Goal: Transaction & Acquisition: Purchase product/service

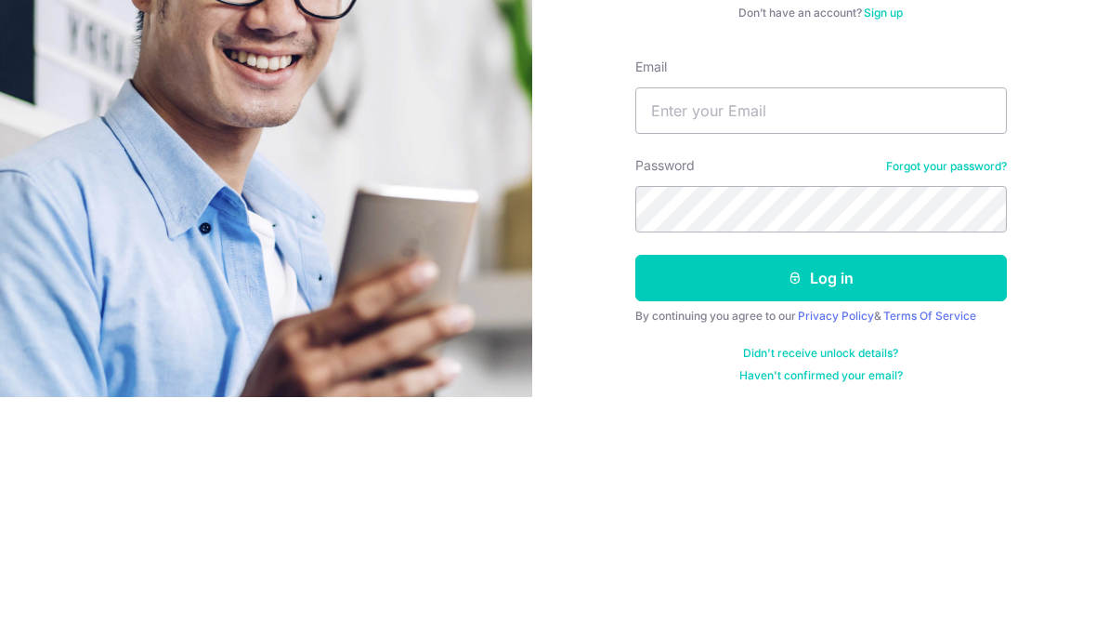
type input "Raymond_L@alanrefrigerationservices.com"
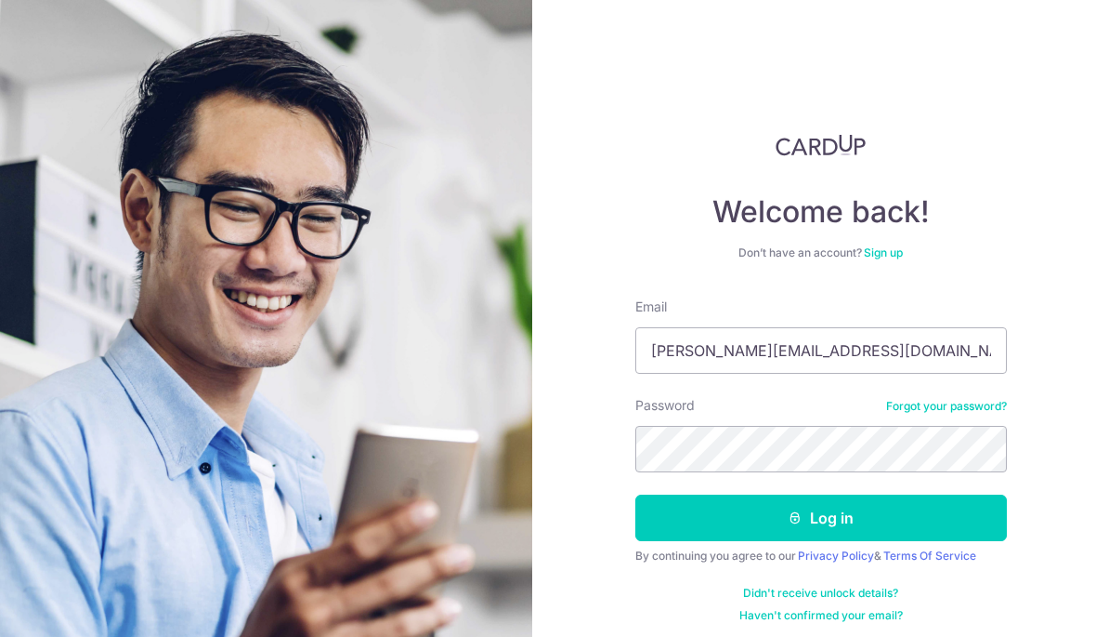
click at [764, 518] on button "Log in" at bounding box center [822, 517] width 372 height 46
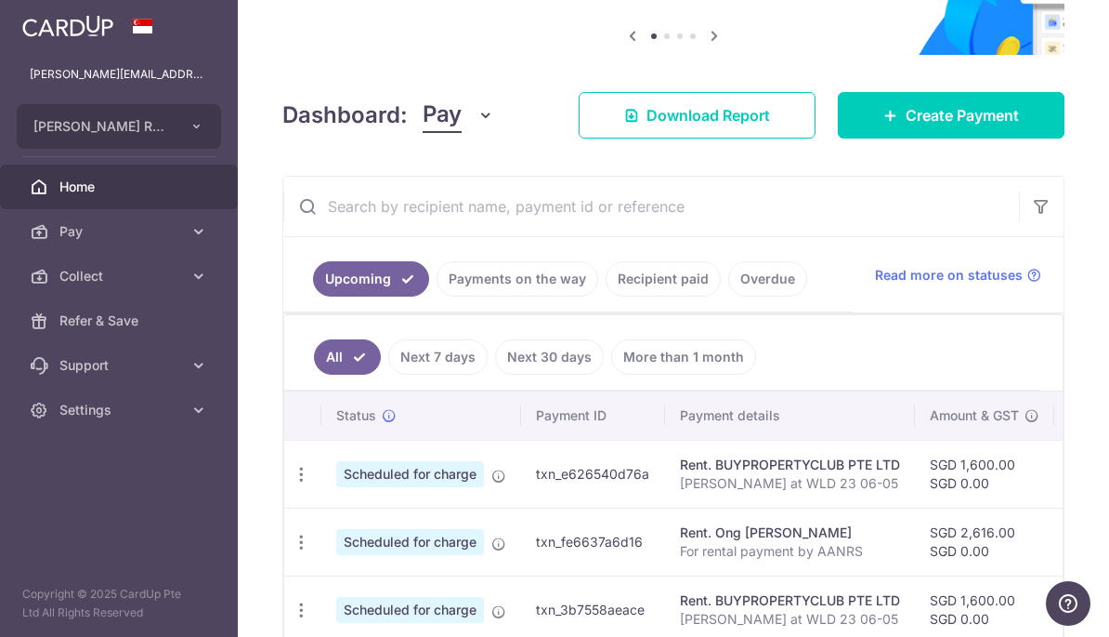
scroll to position [153, 0]
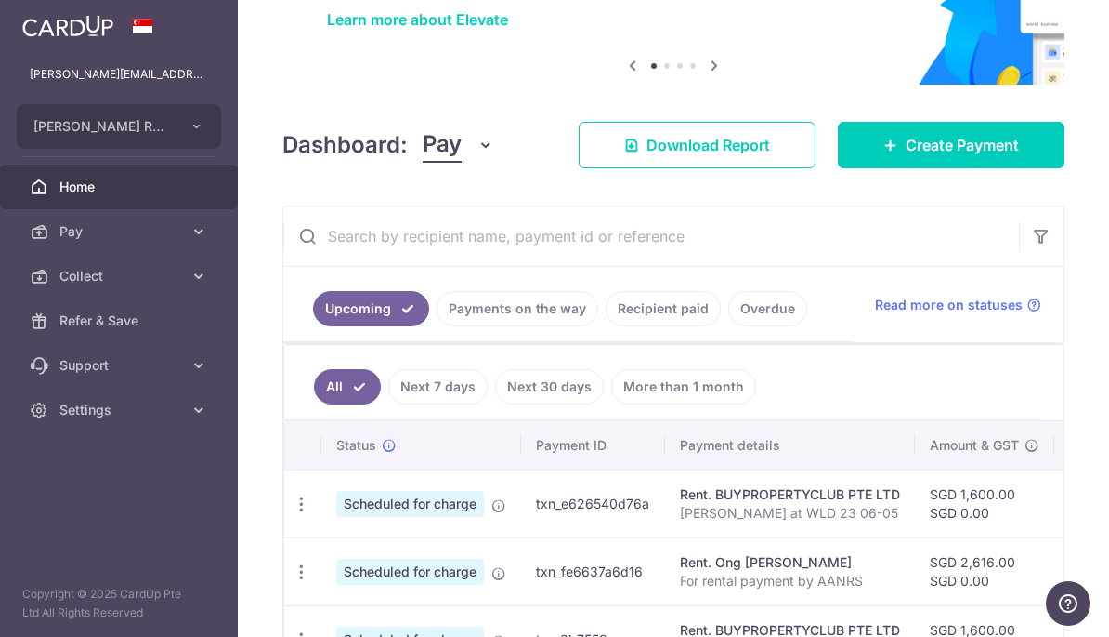
click at [903, 168] on link "Create Payment" at bounding box center [951, 145] width 227 height 46
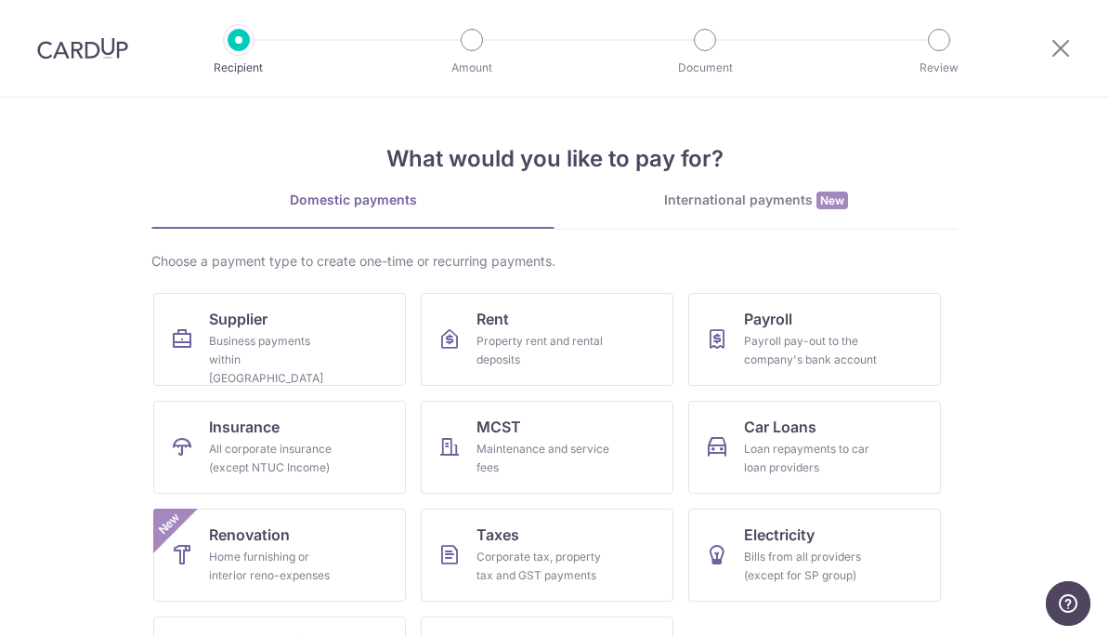
click at [222, 332] on div "Business payments within Singapore" at bounding box center [276, 360] width 134 height 56
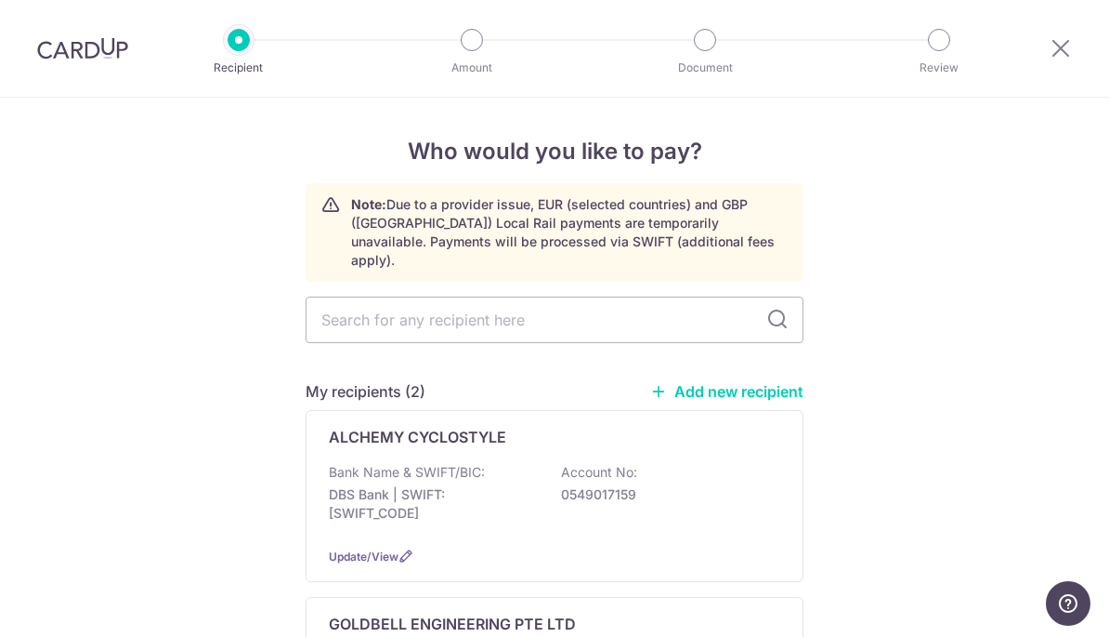
click at [729, 382] on link "Add new recipient" at bounding box center [726, 391] width 153 height 19
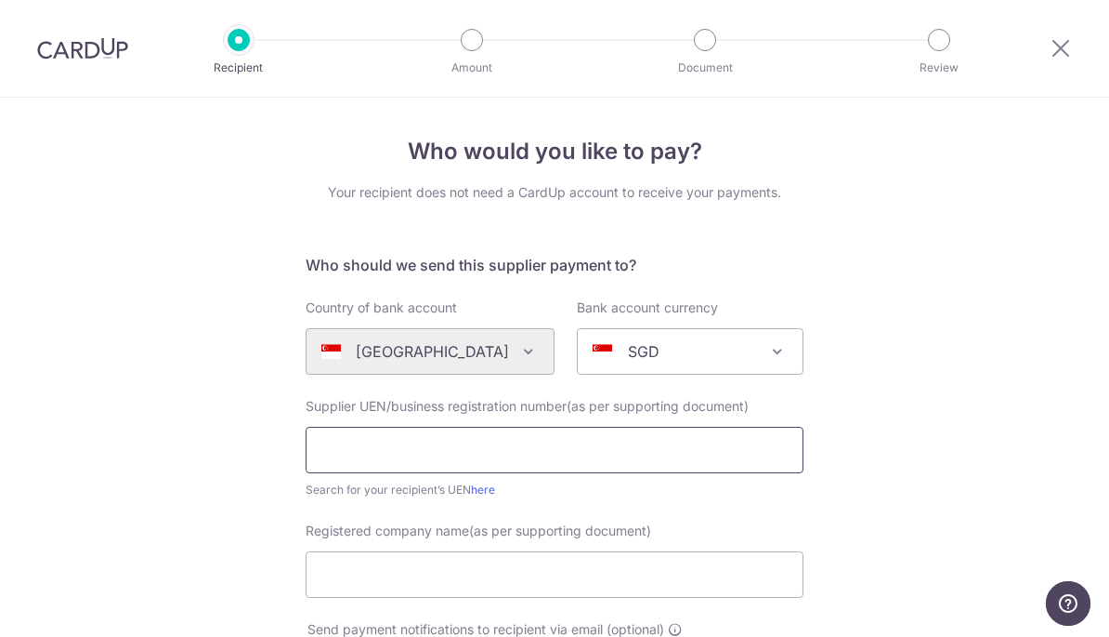
click at [368, 447] on input "text" at bounding box center [555, 450] width 498 height 46
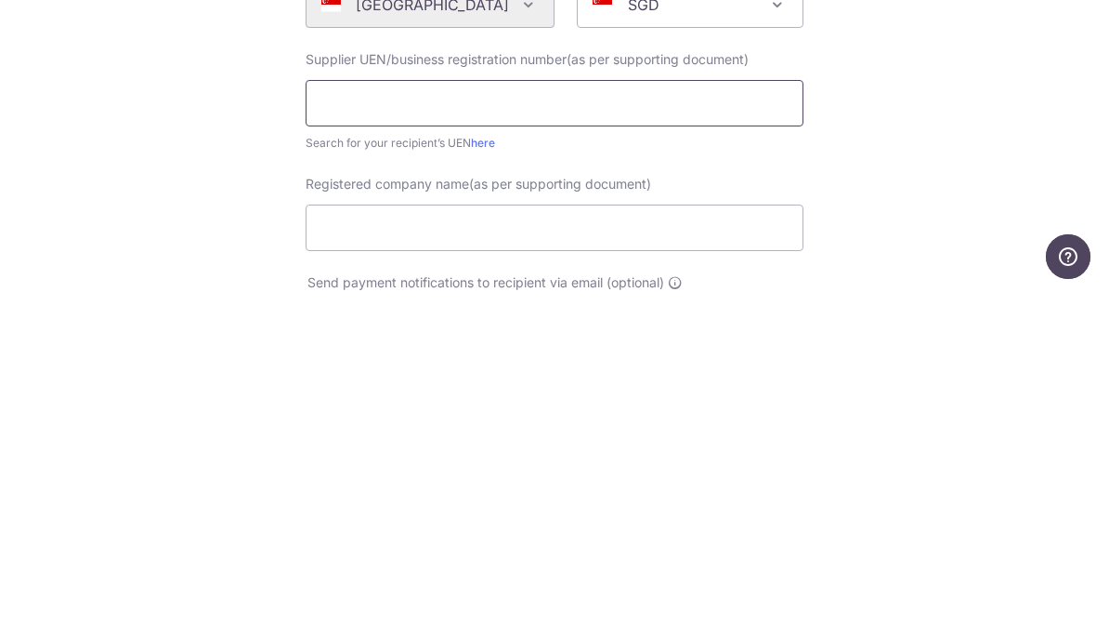
paste input "T19LL1093B"
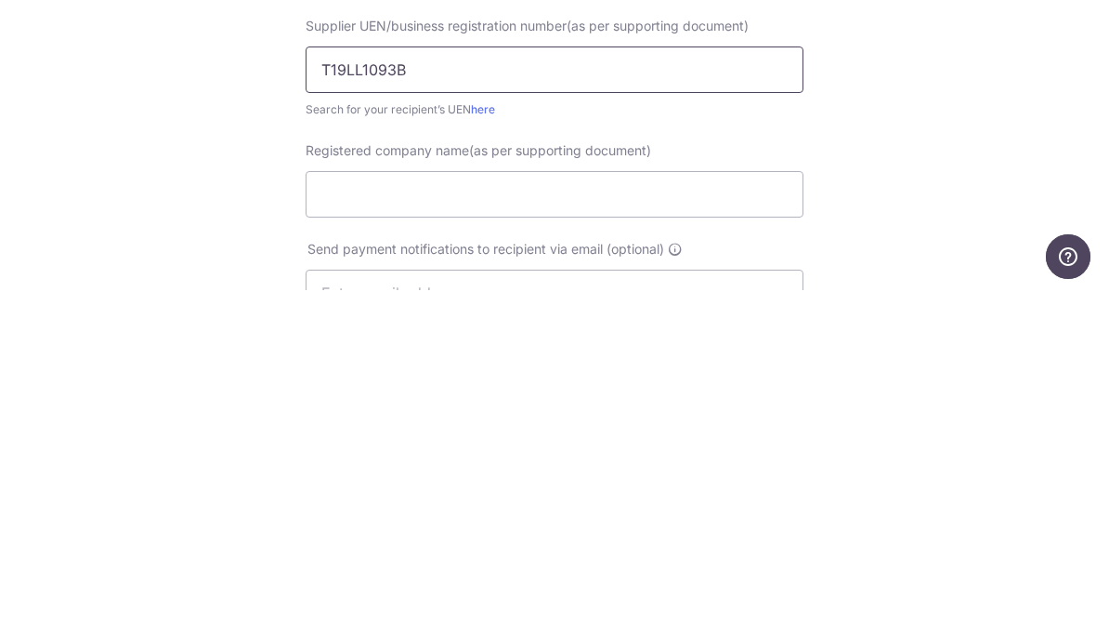
scroll to position [56, 0]
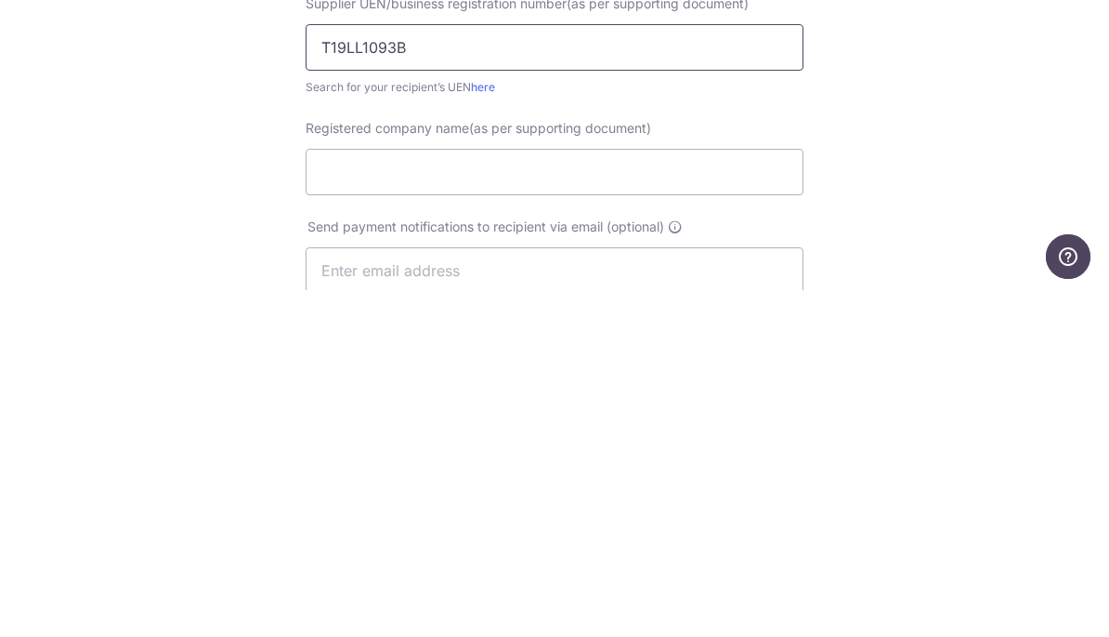
type input "T19LL1093B"
click at [351, 495] on input "Registered company name(as per supporting document)" at bounding box center [555, 518] width 498 height 46
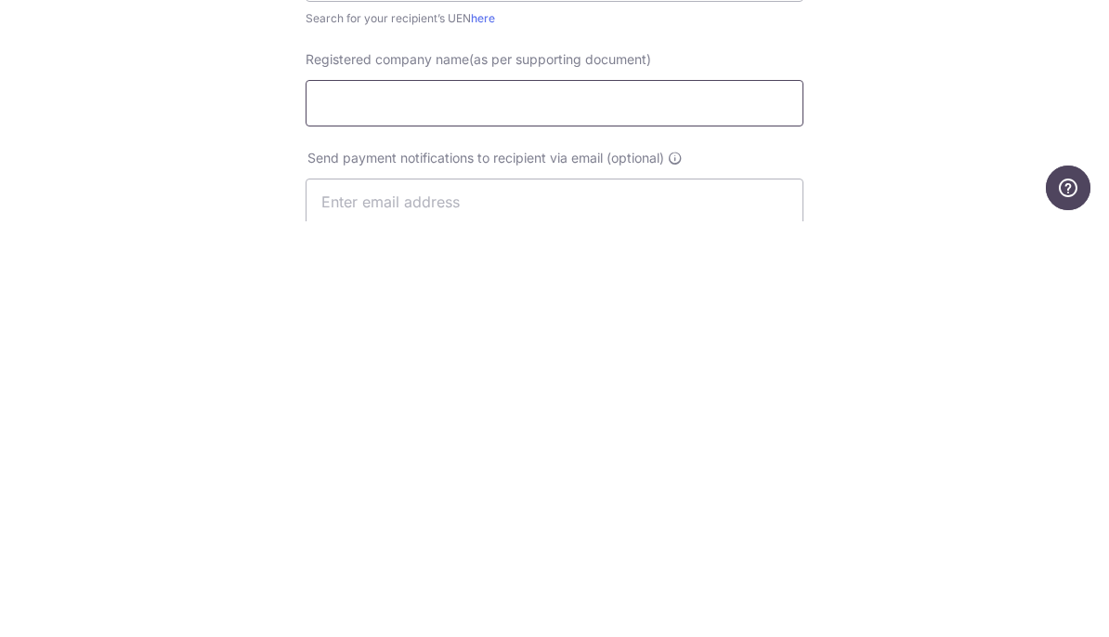
paste input "DIVERSE SUPPLIES LIMITED LIABILITY PARTNERSHIP"
type input "DIVERSE SUPPLIES LIMITED LIABILITY PARTNERSHIP"
click at [374, 594] on input "text" at bounding box center [555, 617] width 498 height 46
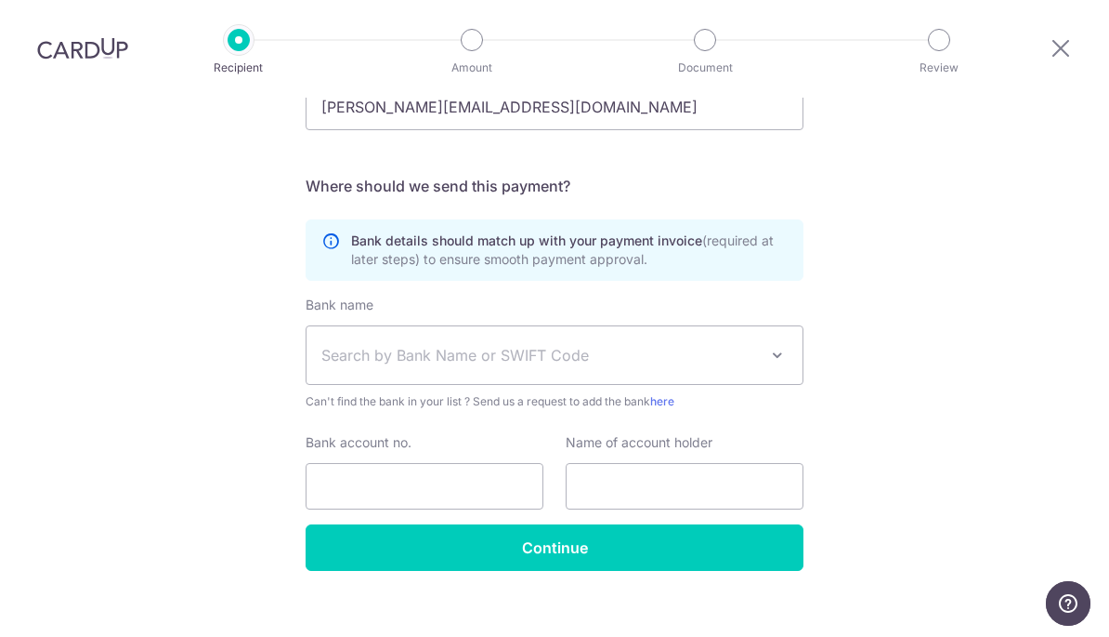
scroll to position [567, 0]
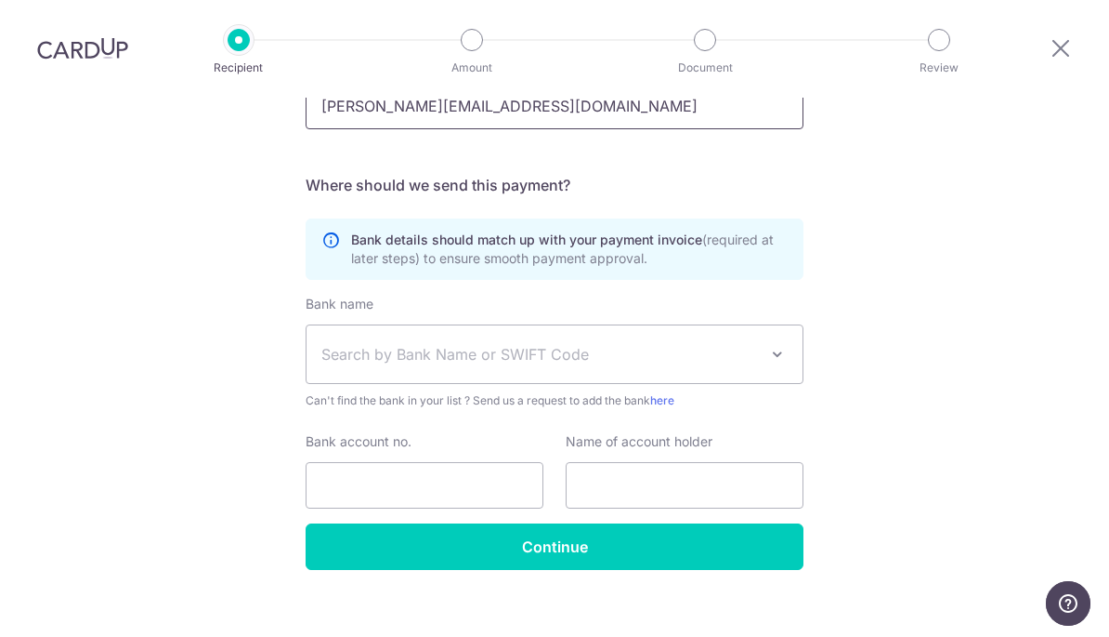
type input "thomas.diversesupplies@gmail.com"
click at [704, 365] on span "Search by Bank Name or SWIFT Code" at bounding box center [540, 354] width 437 height 22
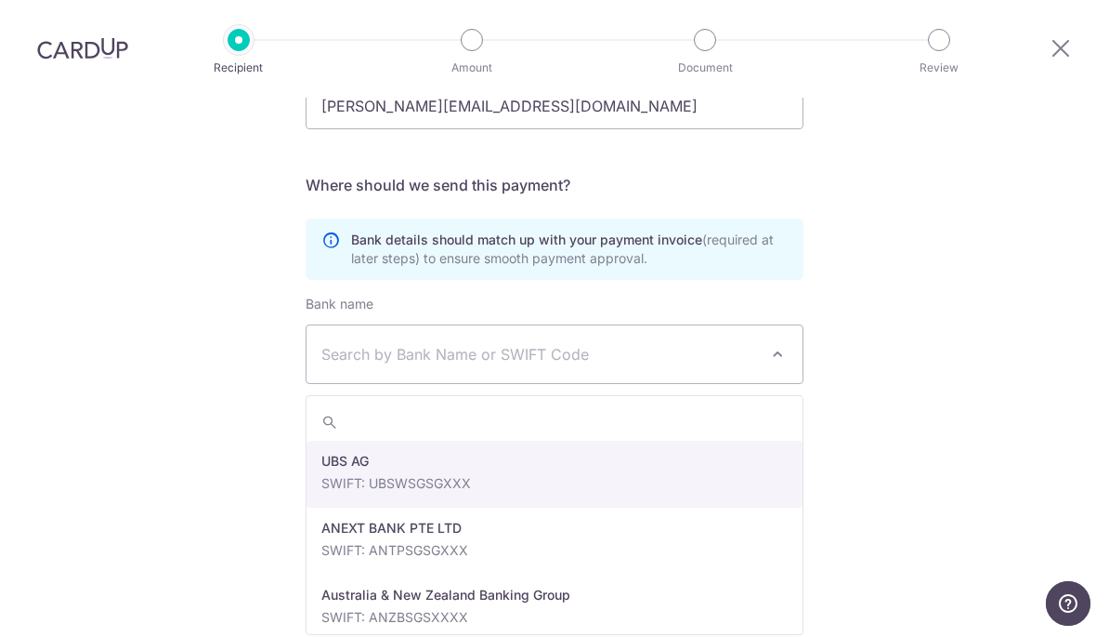
click at [377, 365] on span "Search by Bank Name or SWIFT Code" at bounding box center [540, 354] width 437 height 22
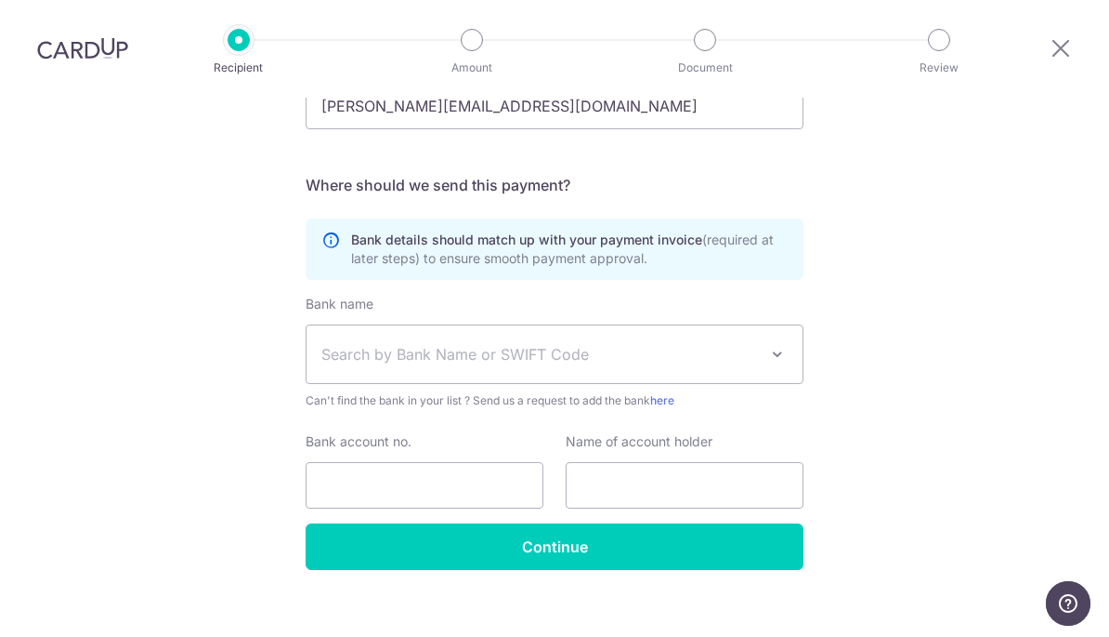
click at [448, 356] on span "Search by Bank Name or SWIFT Code" at bounding box center [540, 354] width 437 height 22
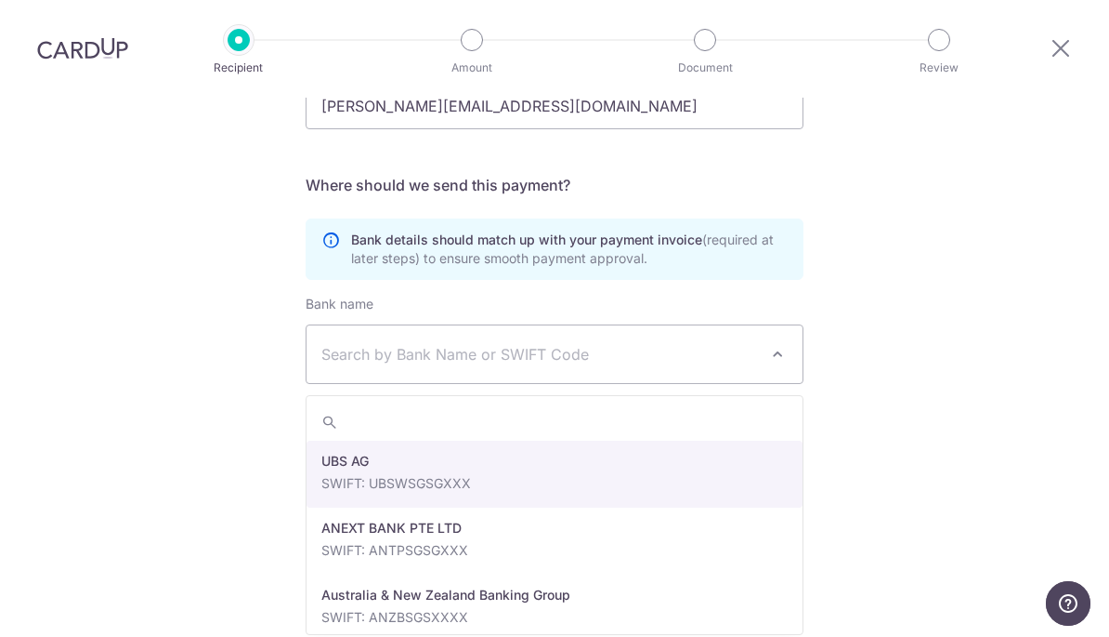
click at [371, 413] on input "search" at bounding box center [555, 421] width 496 height 37
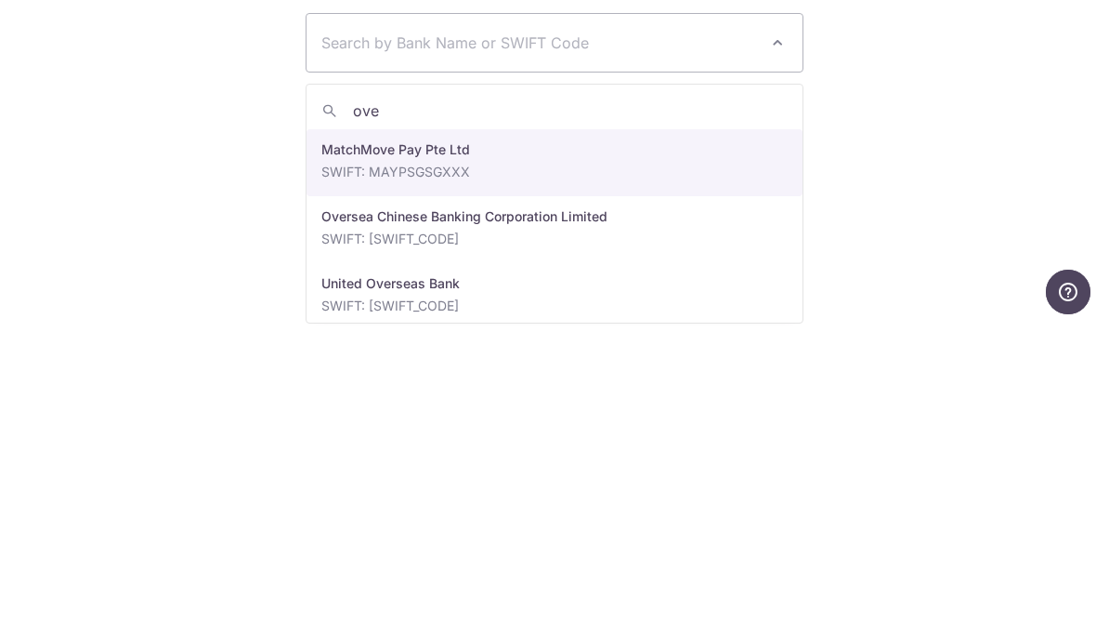
type input "over"
select select "12"
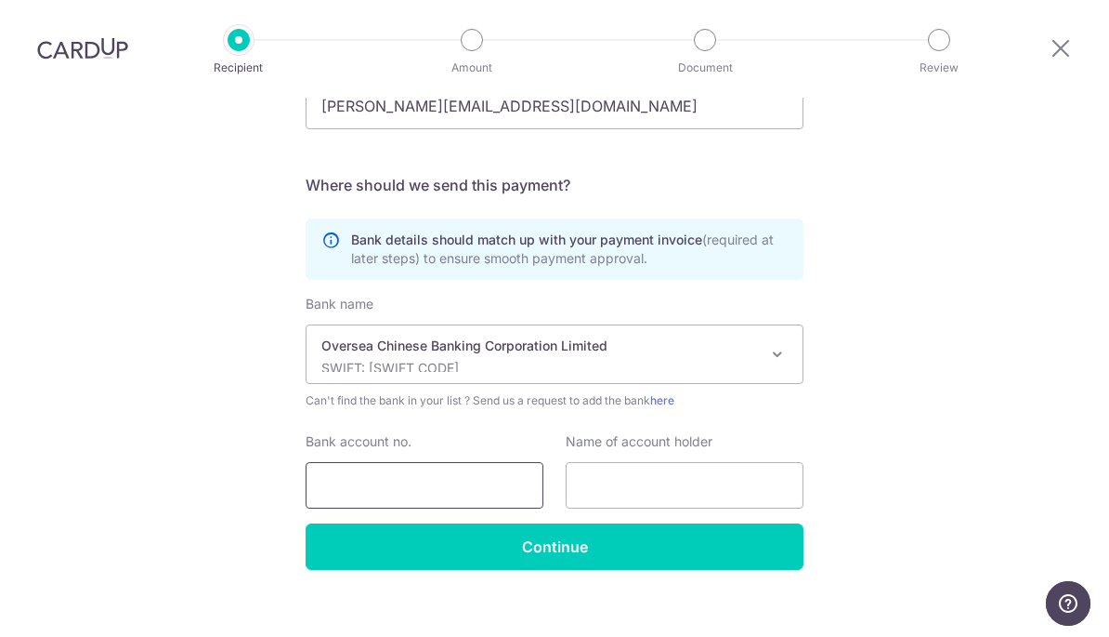
click at [352, 489] on input "Bank account no." at bounding box center [425, 485] width 238 height 46
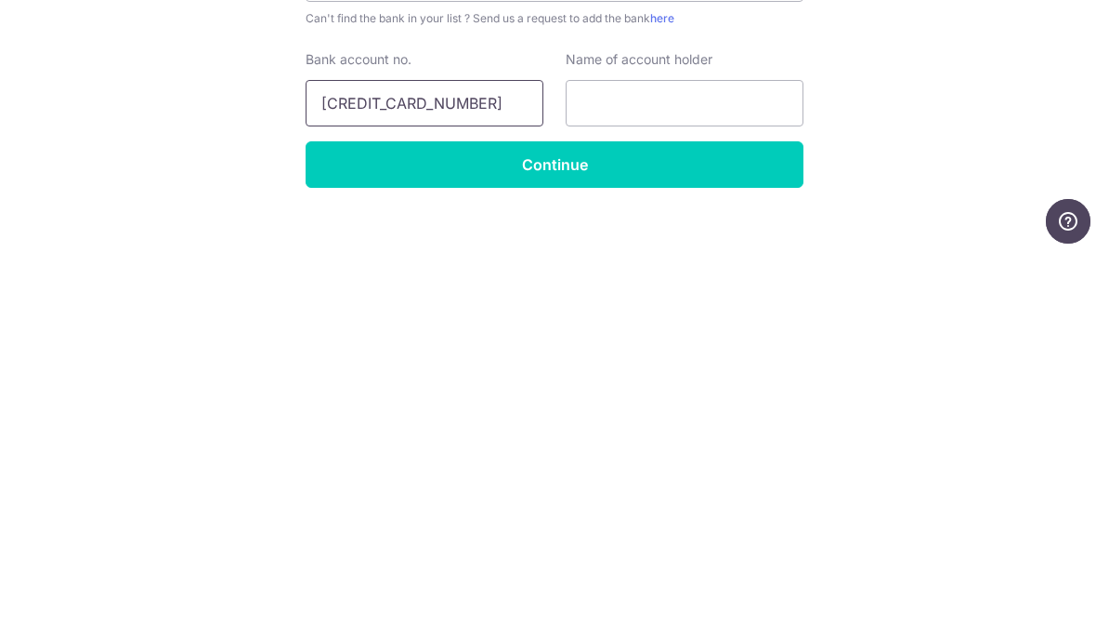
type input "687732966001"
click at [662, 462] on input "text" at bounding box center [685, 485] width 238 height 46
paste input "DIVERSE SUPPLIES LIMITED LIABILITY PARTNERSHIP"
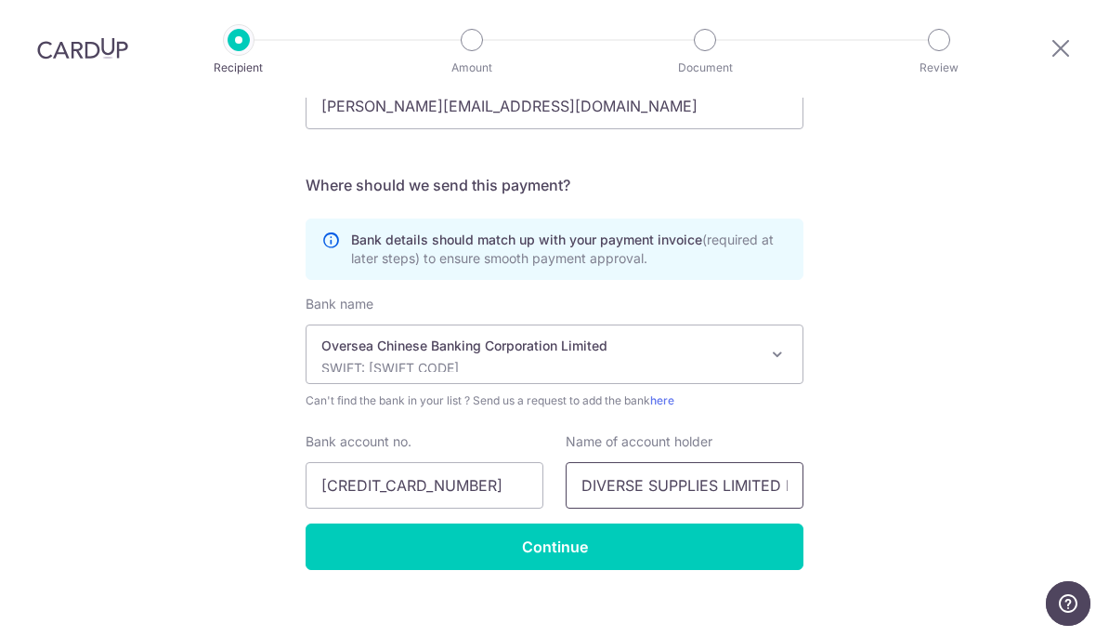
type input "DIVERSE SUPPLIES LIMITED LIABILITY PARTNERSHIP"
click at [621, 556] on input "Continue" at bounding box center [555, 546] width 498 height 46
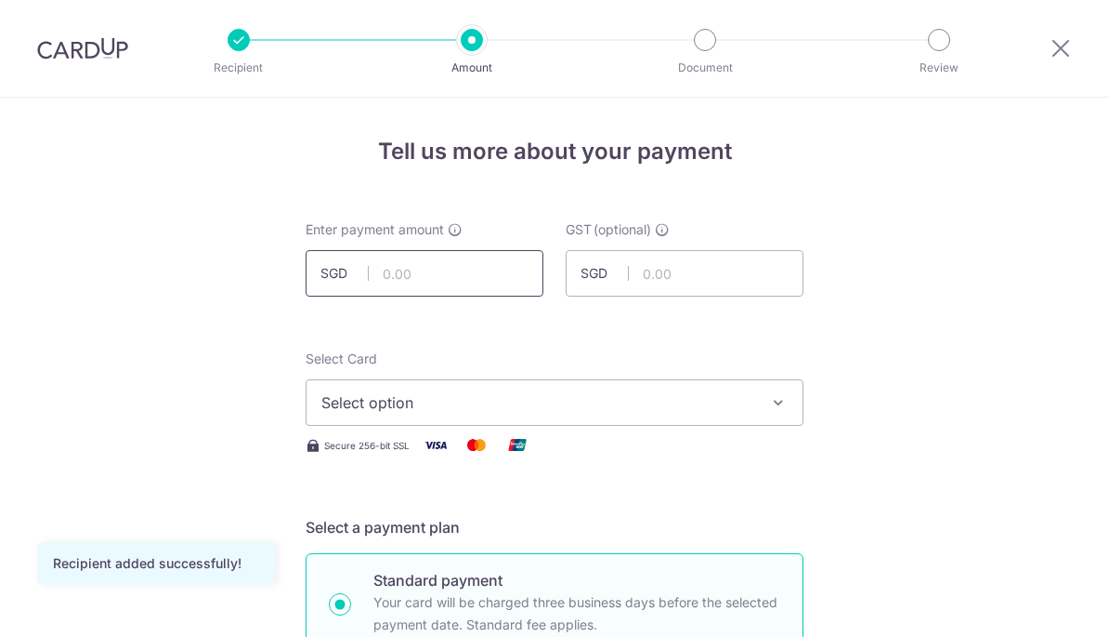
click at [408, 272] on input "text" at bounding box center [425, 273] width 238 height 46
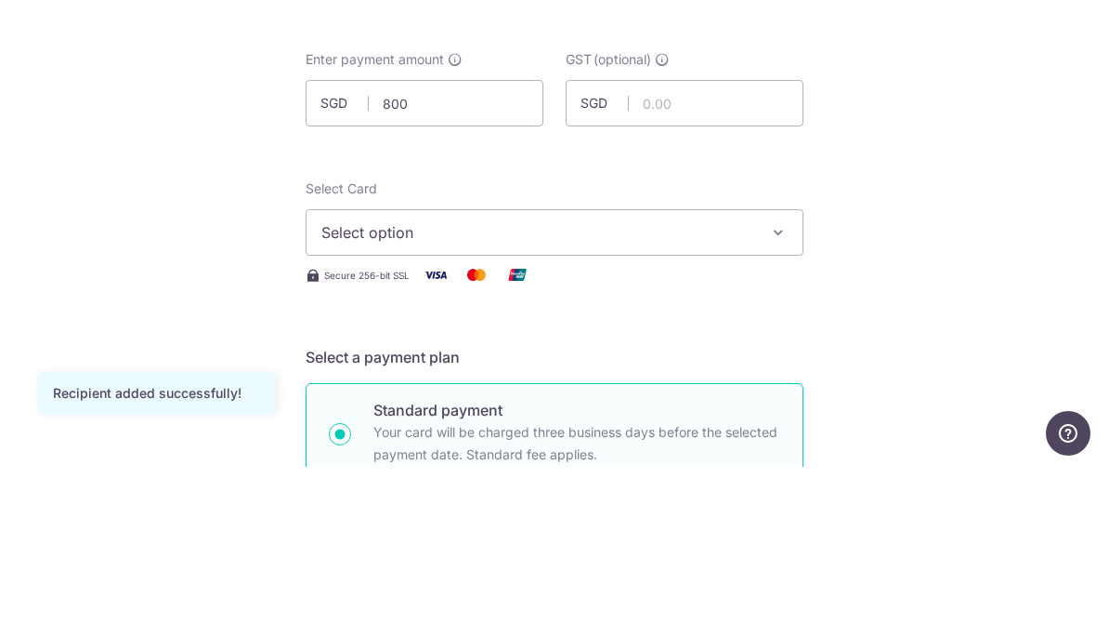
type input "800.00"
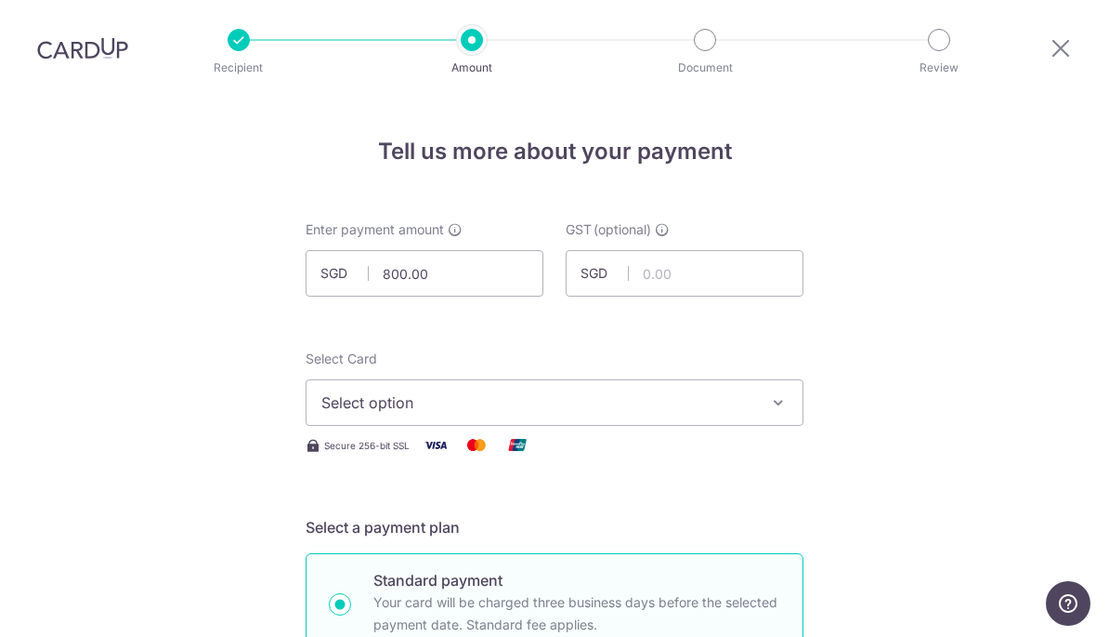
click at [362, 406] on span "Select option" at bounding box center [538, 402] width 433 height 22
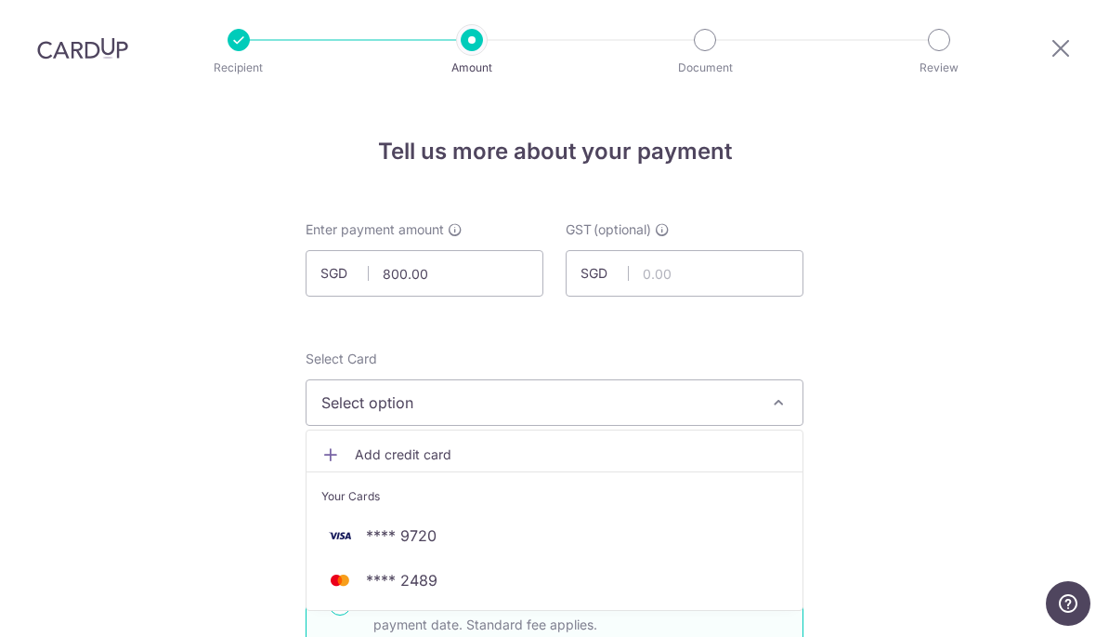
click at [358, 541] on img at bounding box center [340, 535] width 37 height 22
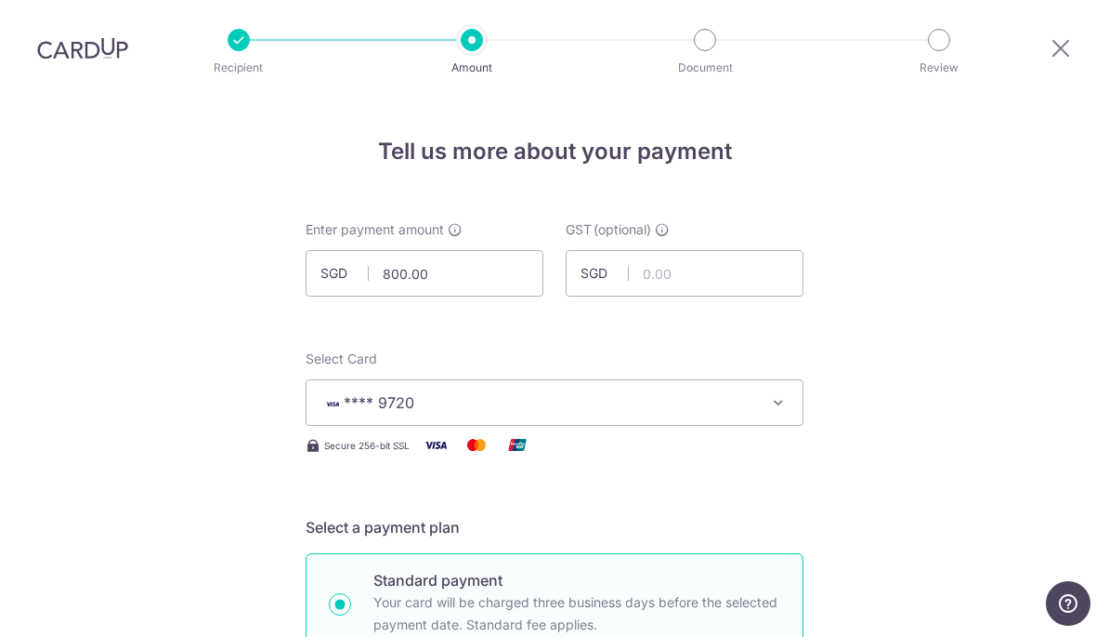
click at [374, 400] on span "**** 9720" at bounding box center [538, 402] width 433 height 22
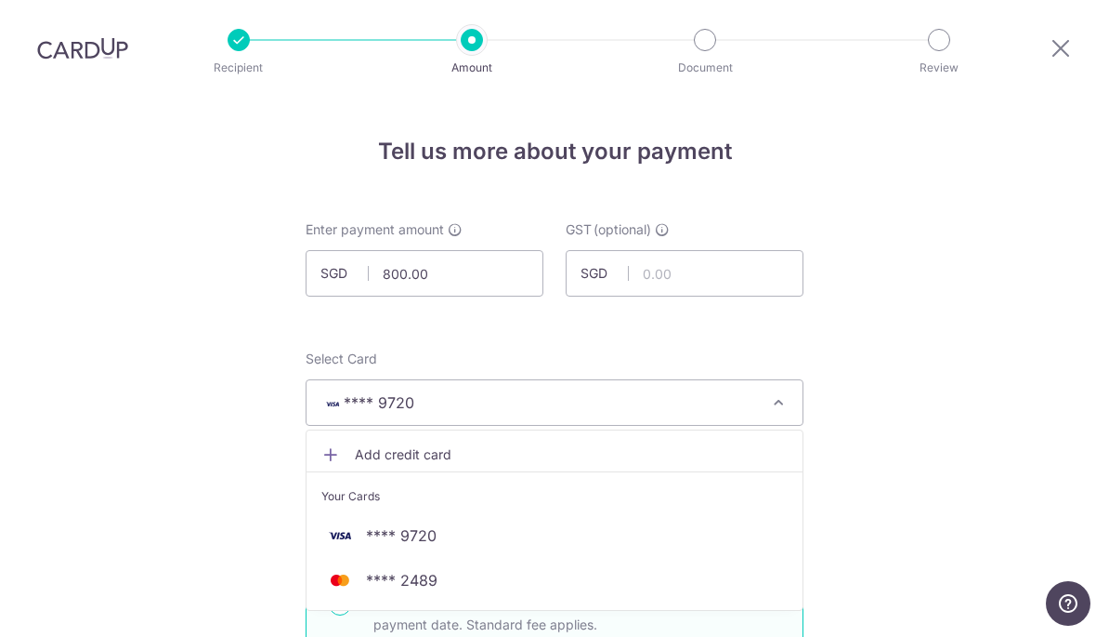
click at [373, 599] on link "**** 2489" at bounding box center [555, 580] width 496 height 45
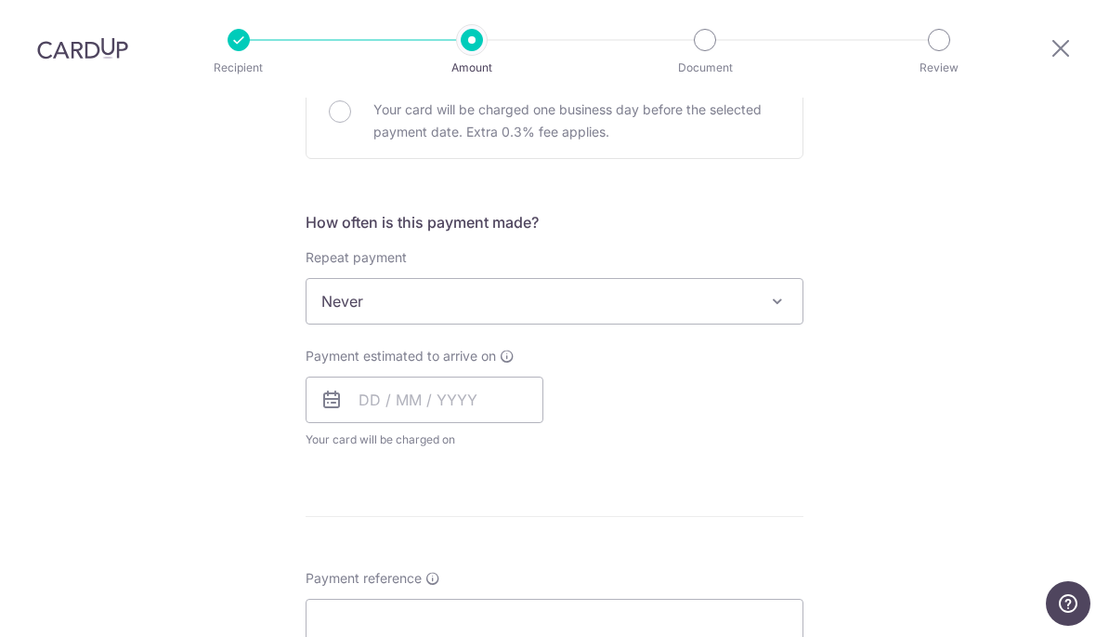
scroll to position [607, 0]
click at [408, 411] on input "text" at bounding box center [425, 398] width 238 height 46
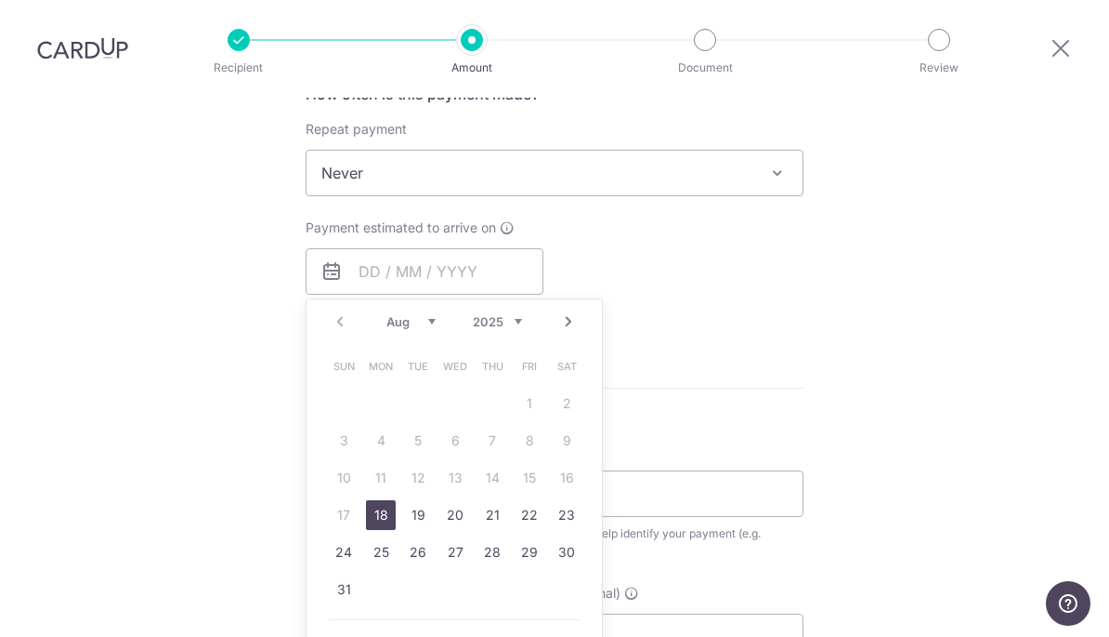
scroll to position [773, 0]
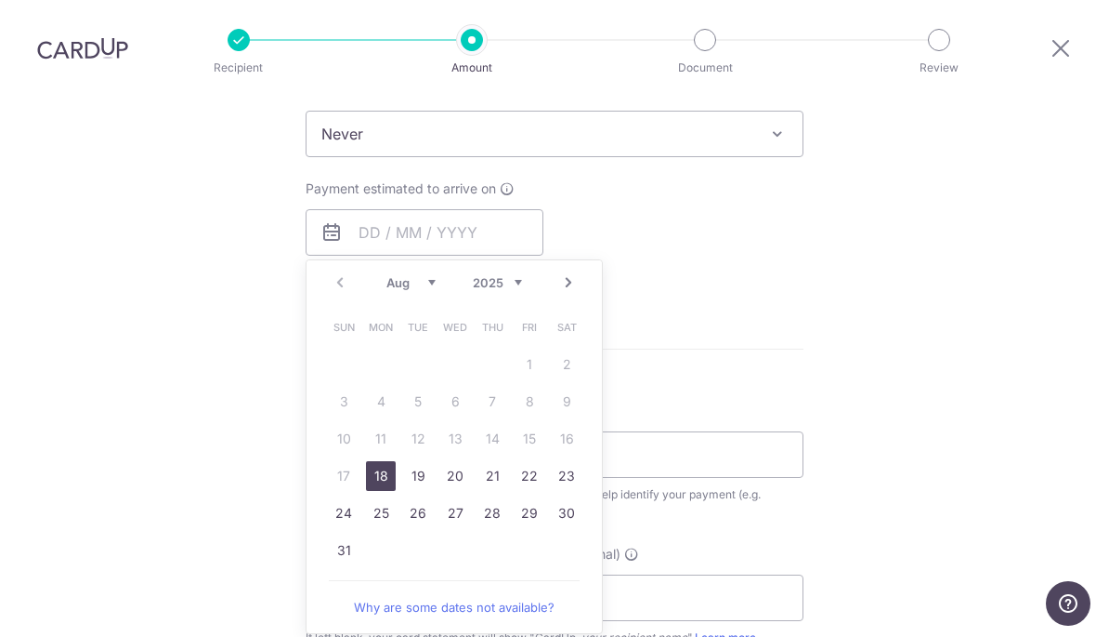
click at [378, 484] on link "18" at bounding box center [381, 476] width 30 height 30
type input "[DATE]"
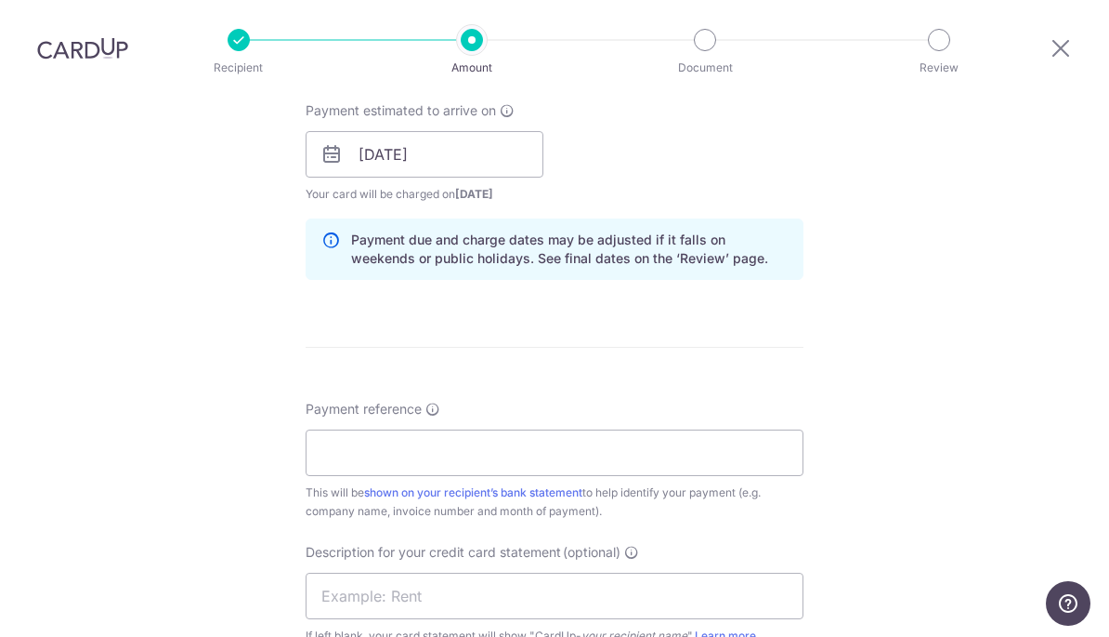
scroll to position [857, 0]
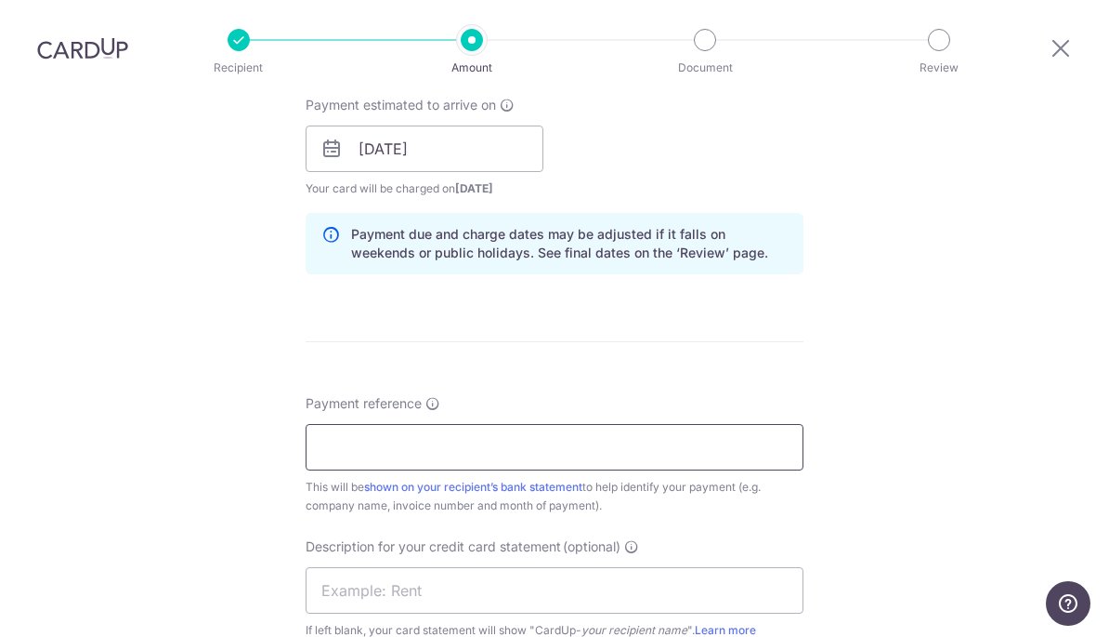
click at [353, 453] on input "Payment reference" at bounding box center [555, 447] width 498 height 46
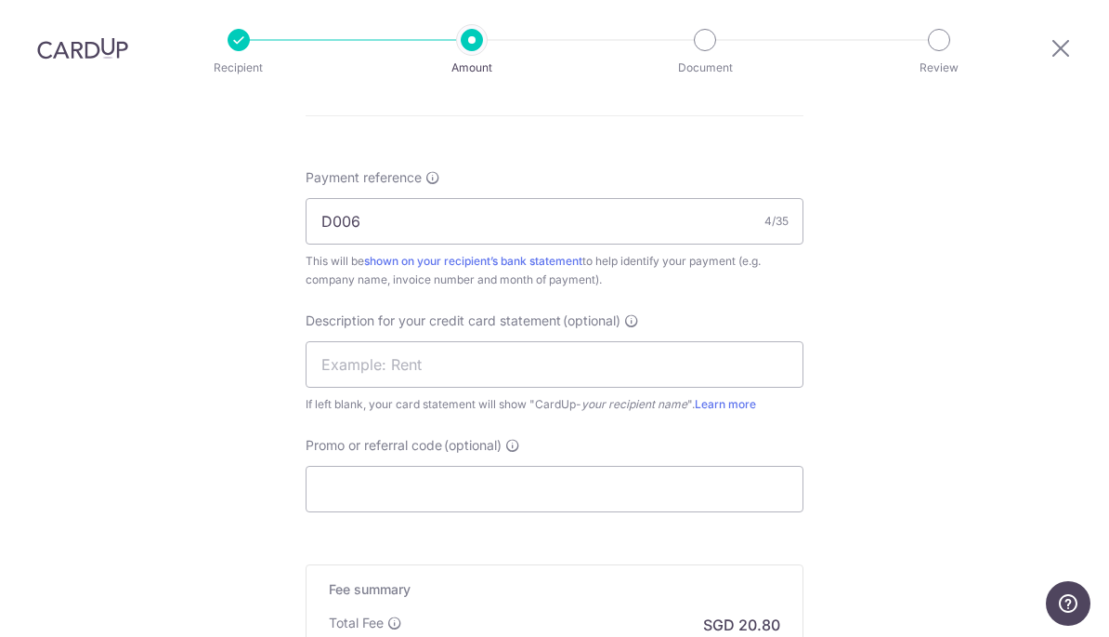
scroll to position [1089, 0]
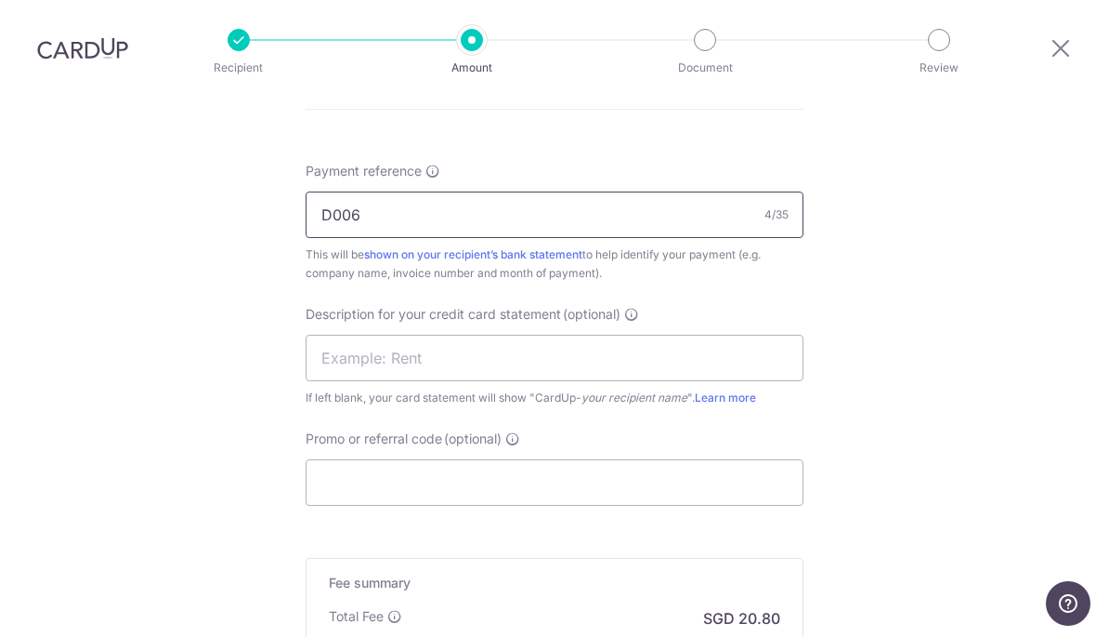
type input "D006"
click at [372, 369] on input "text" at bounding box center [555, 358] width 498 height 46
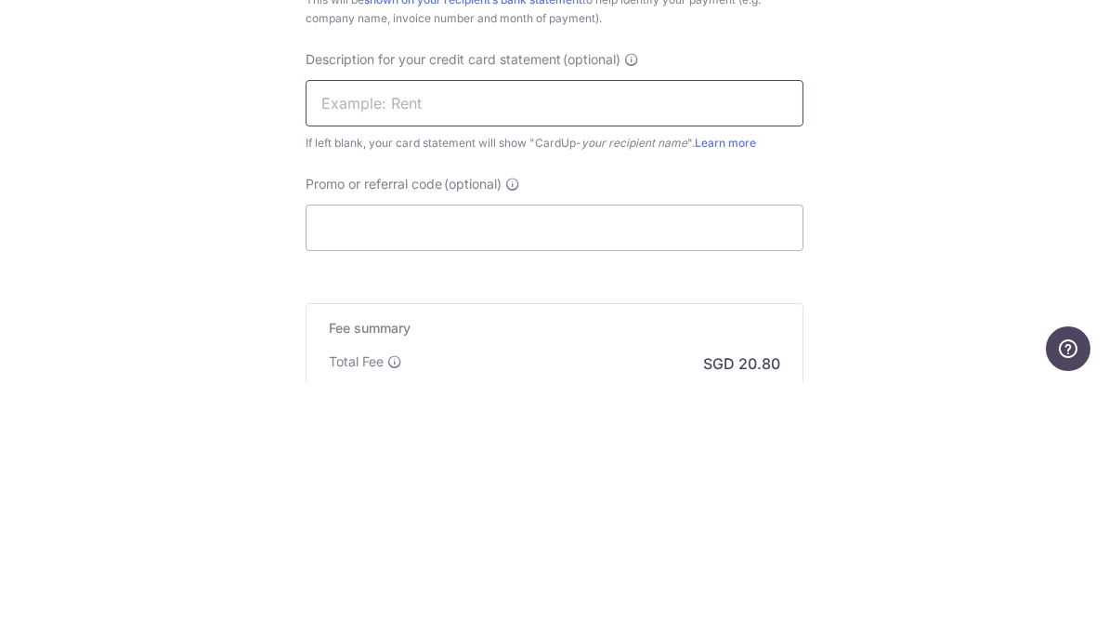
paste input "Being storage f"
type input "B"
click at [390, 335] on input "Nina Pooh: 06-2" at bounding box center [555, 358] width 498 height 46
click at [419, 335] on input "NP 06-2" at bounding box center [555, 358] width 498 height 46
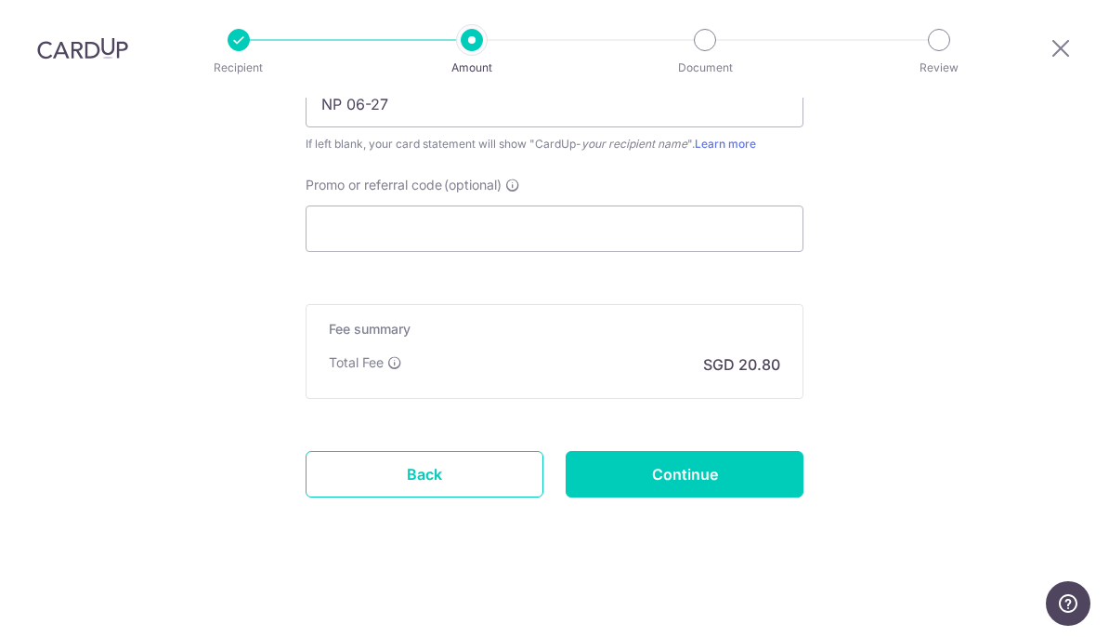
scroll to position [1350, 0]
type input "NP 06-27"
click at [672, 481] on input "Continue" at bounding box center [685, 474] width 238 height 46
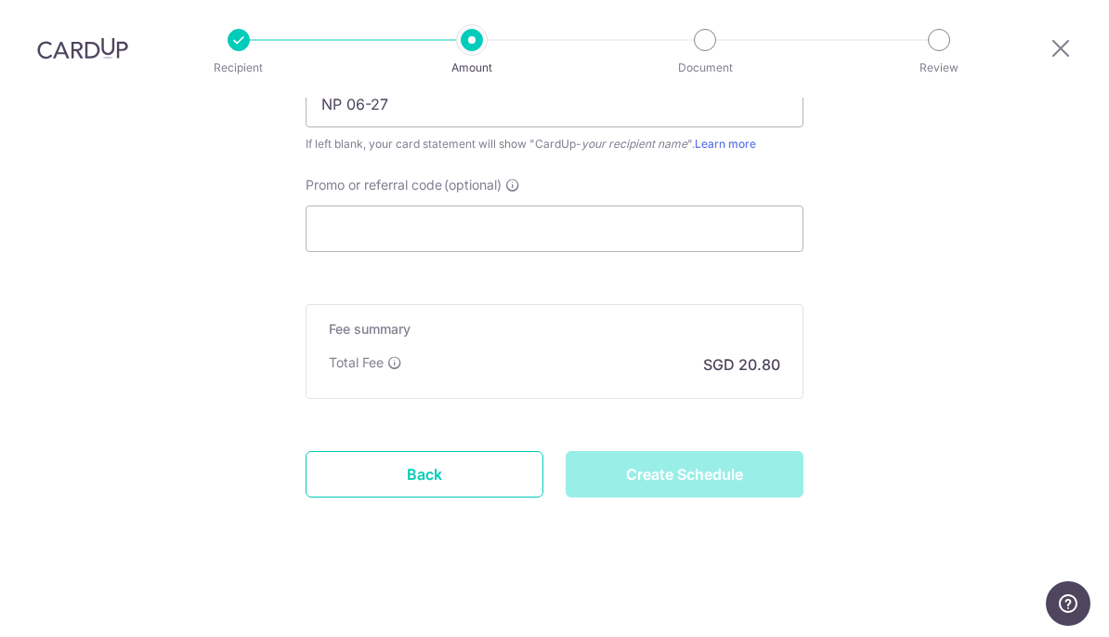
type input "Create Schedule"
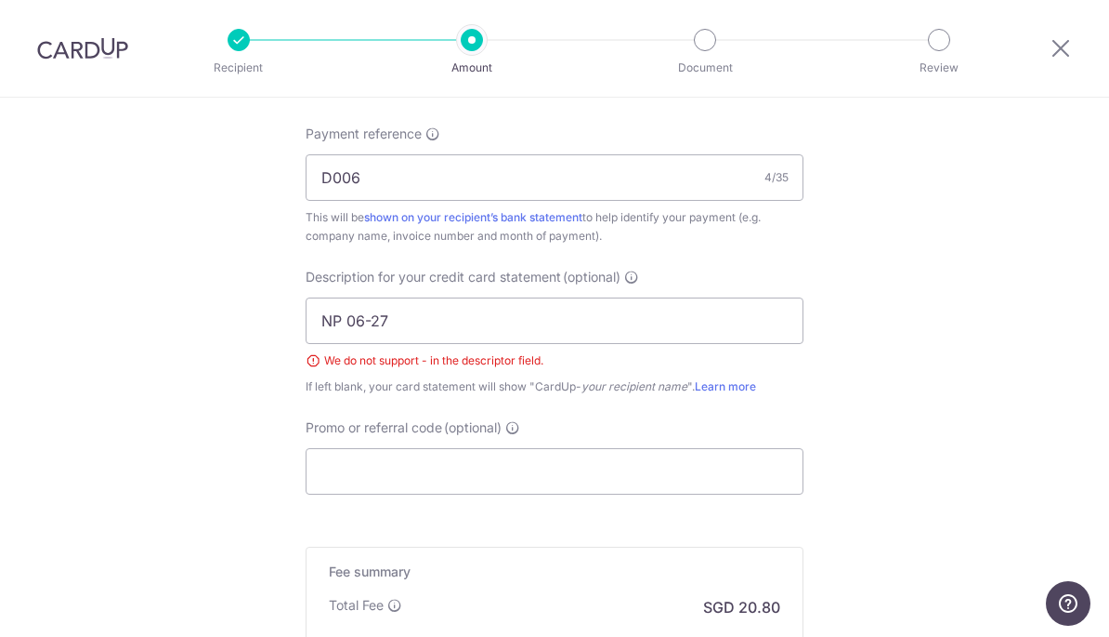
scroll to position [1125, 0]
click at [369, 333] on input "NP 06-27" at bounding box center [555, 321] width 498 height 46
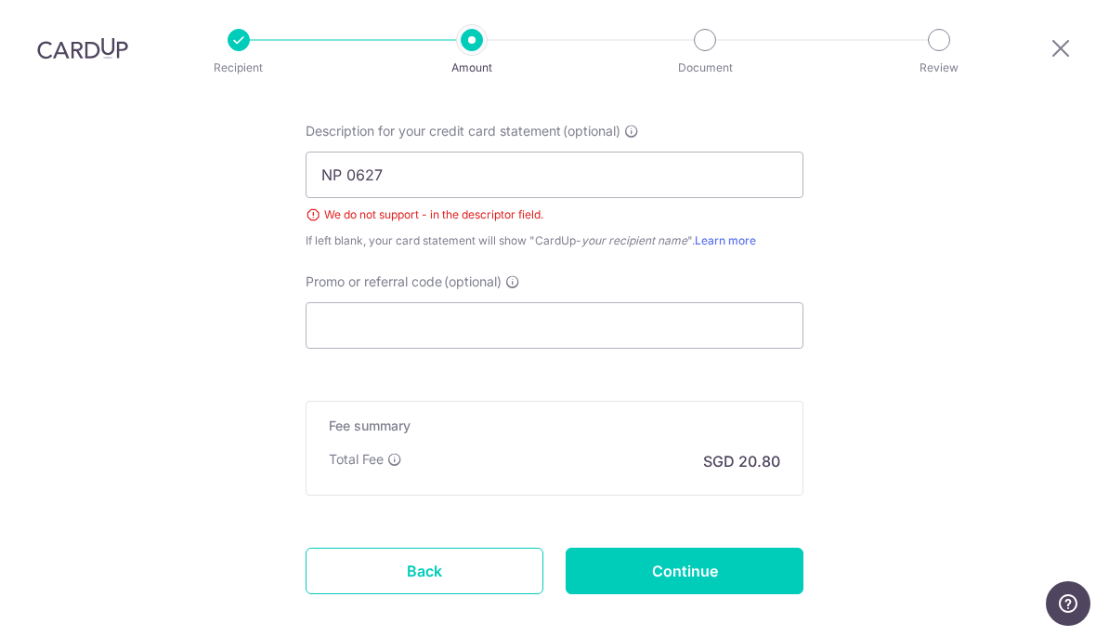
scroll to position [1275, 0]
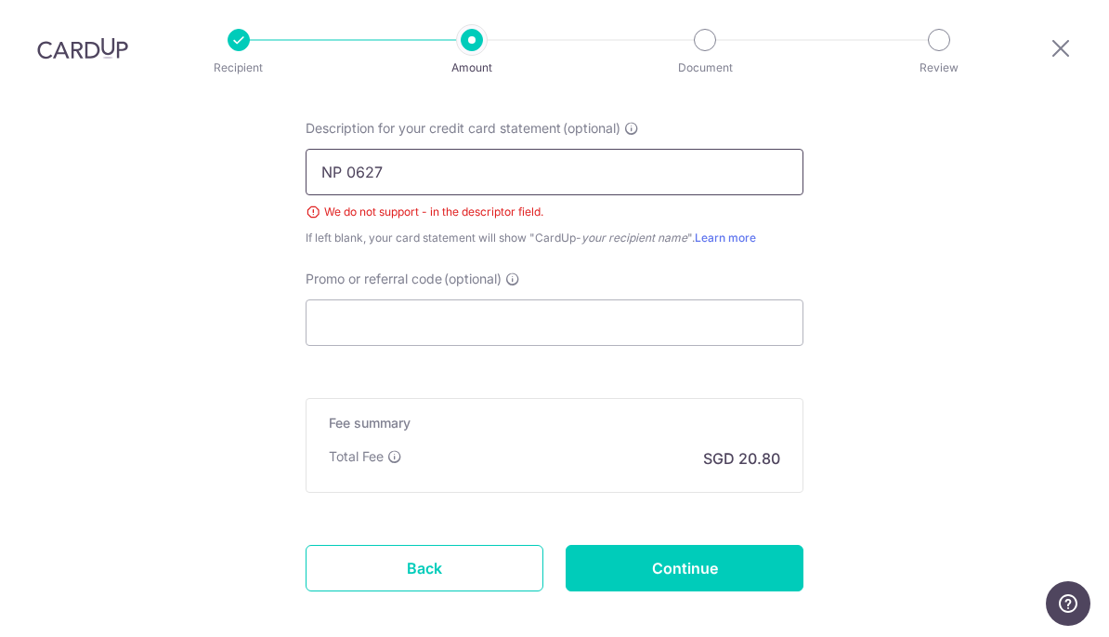
type input "NP 0627"
click at [727, 584] on input "Continue" at bounding box center [685, 568] width 238 height 46
type input "Create Schedule"
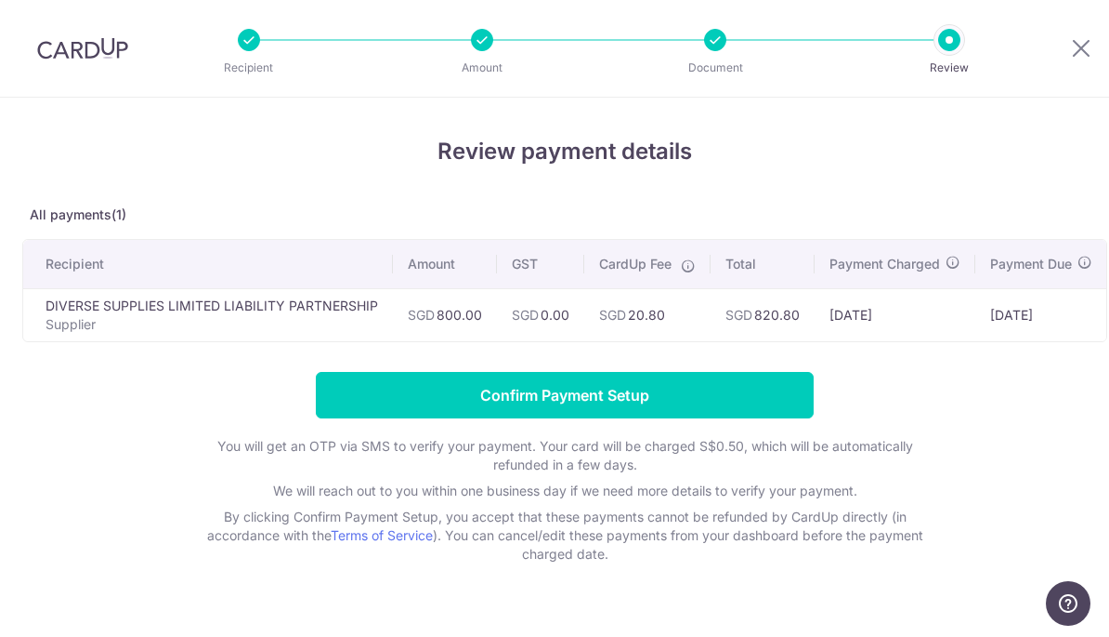
click at [441, 401] on input "Confirm Payment Setup" at bounding box center [565, 395] width 498 height 46
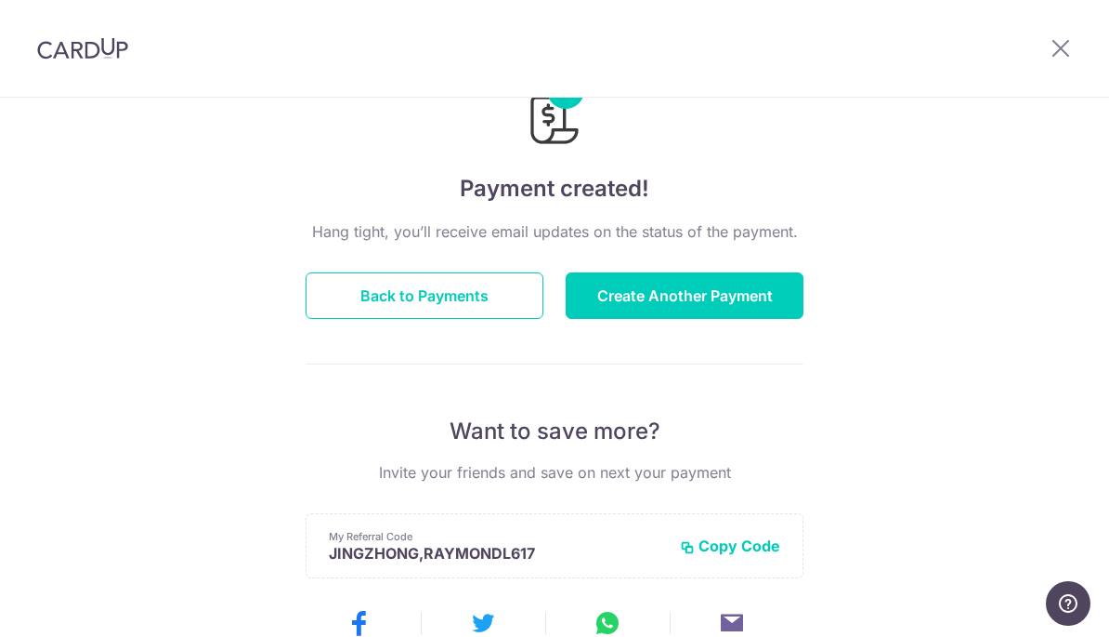
scroll to position [55, 0]
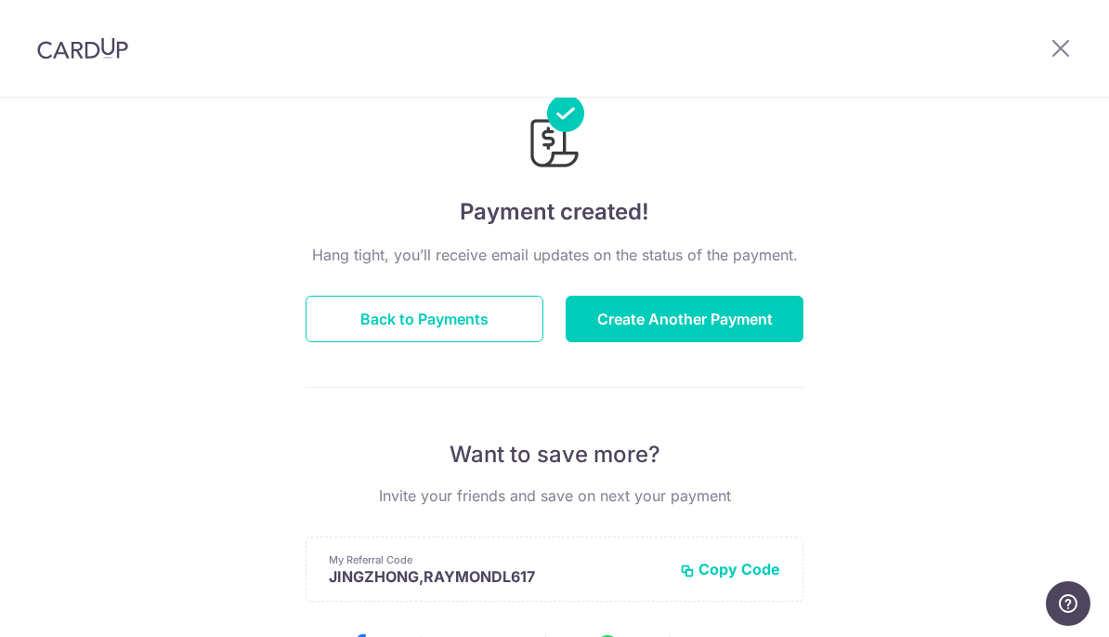
click at [384, 326] on button "Back to Payments" at bounding box center [425, 318] width 238 height 46
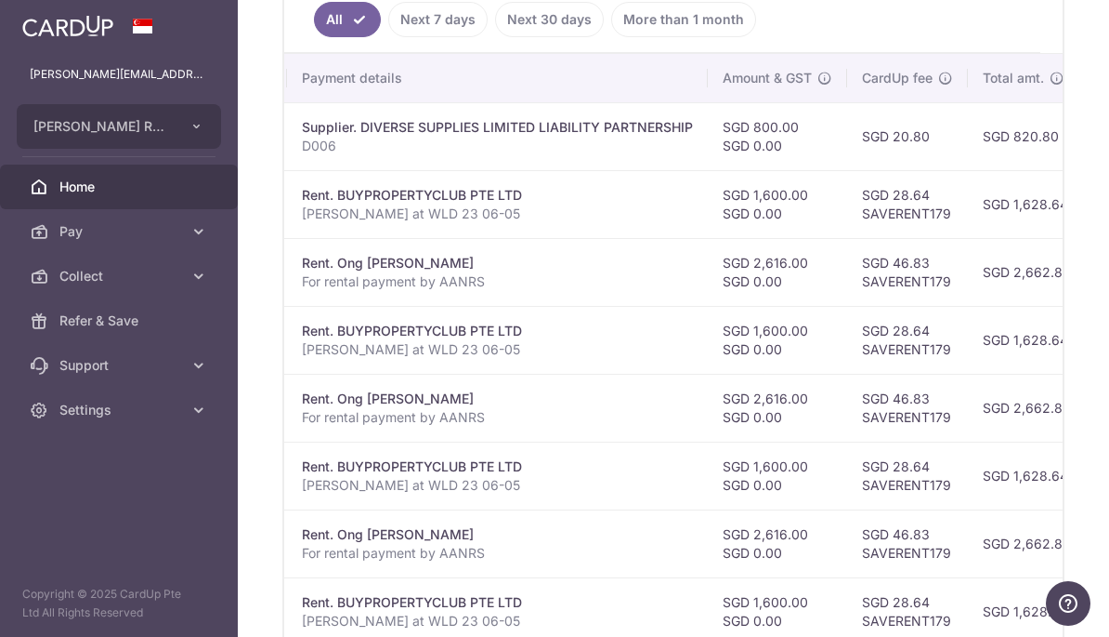
scroll to position [0, 380]
click at [300, 155] on p "D006" at bounding box center [495, 146] width 391 height 19
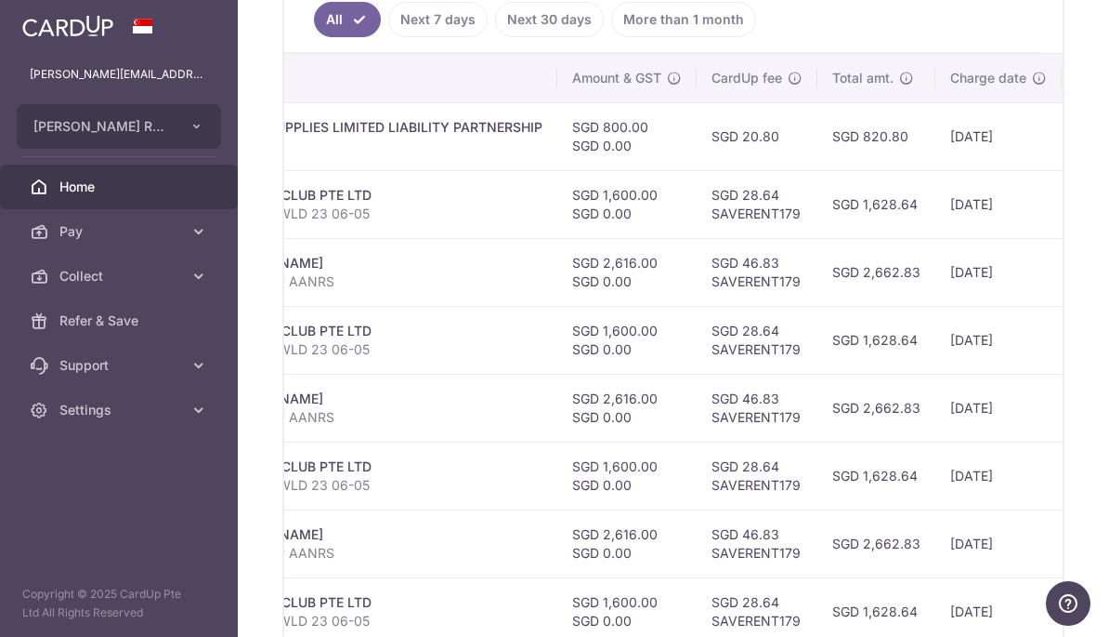
scroll to position [0, 528]
click at [152, 137] on div "Supplier. DIVERSE SUPPLIES LIMITED LIABILITY PARTNERSHIP" at bounding box center [347, 127] width 391 height 19
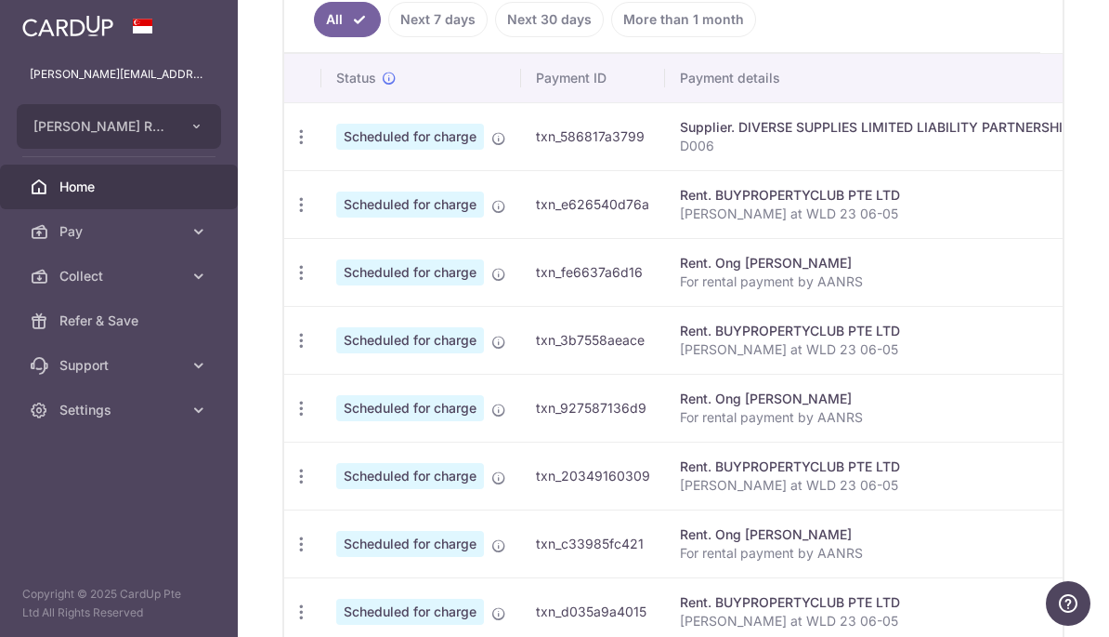
scroll to position [0, 0]
click at [292, 147] on icon "button" at bounding box center [302, 137] width 20 height 20
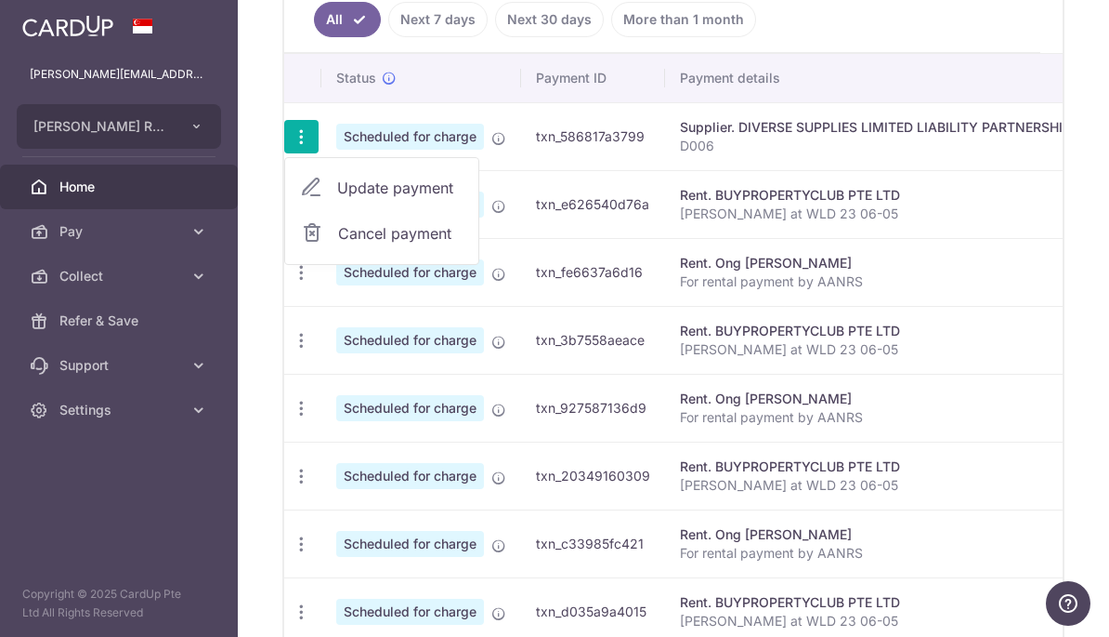
click at [337, 199] on span "Update payment" at bounding box center [400, 188] width 126 height 22
radio input "true"
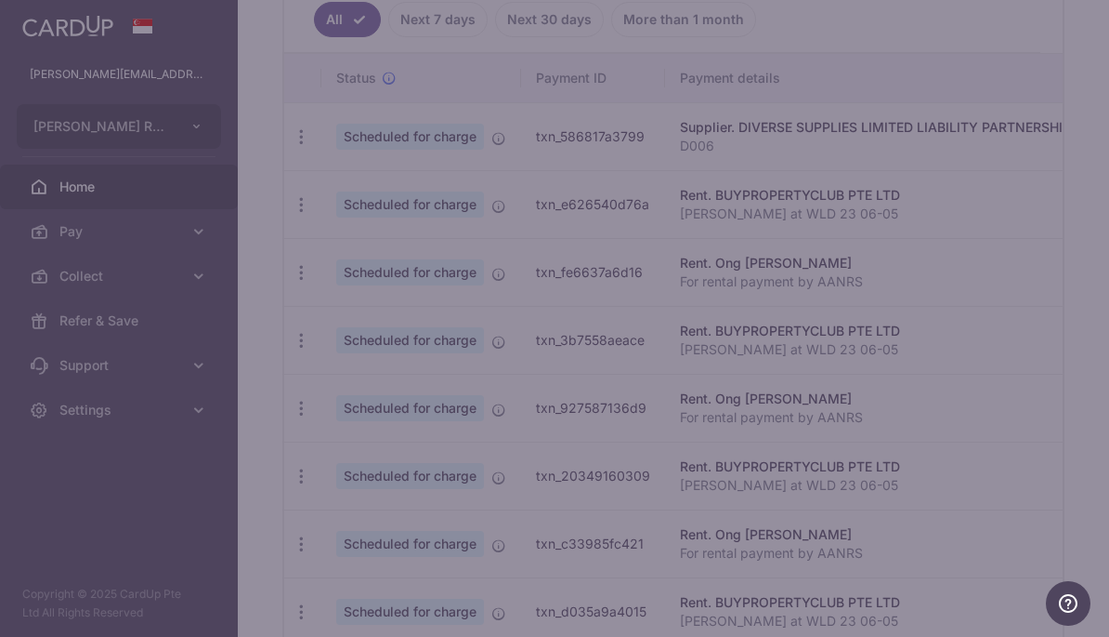
type input "800.00"
type input "0.00"
type input "[DATE]"
type input "D006"
type input "NP 0627"
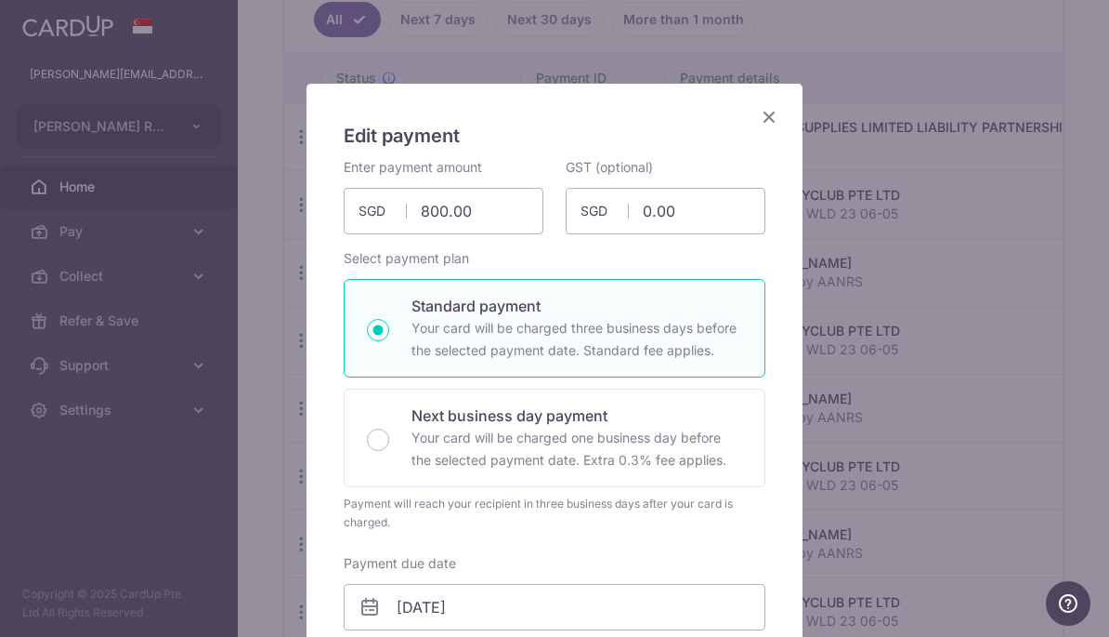
scroll to position [46, 0]
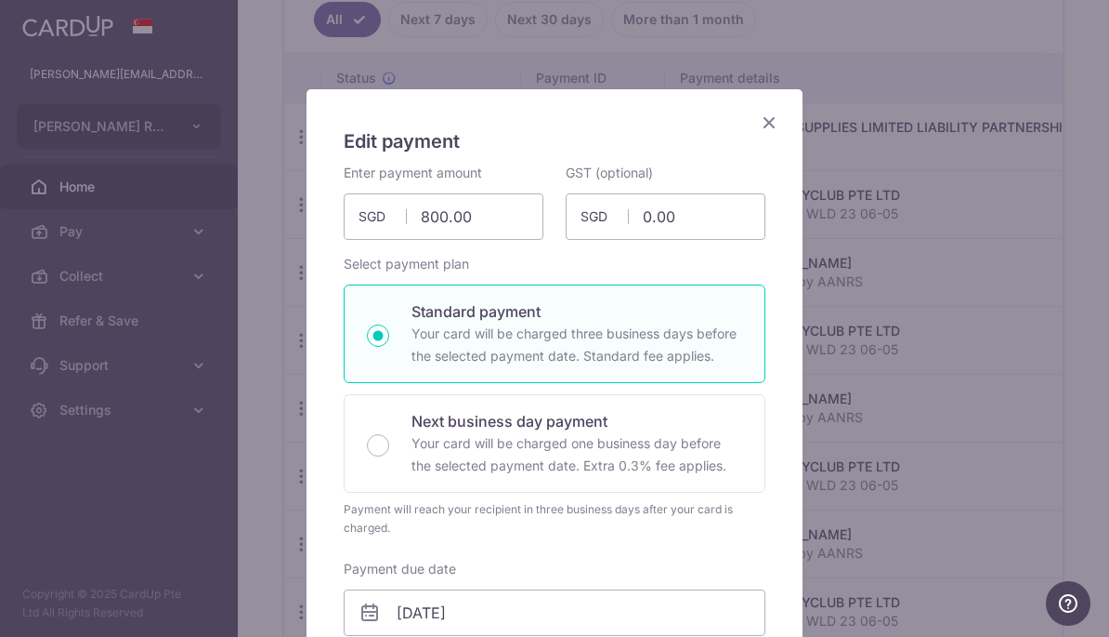
click at [768, 127] on icon "Close" at bounding box center [769, 122] width 22 height 23
